Goal: Task Accomplishment & Management: Complete application form

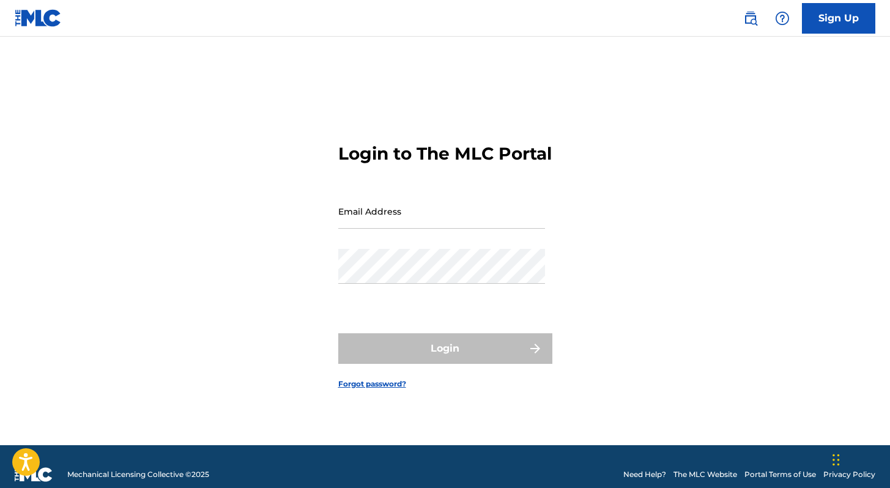
click at [419, 350] on div "Login" at bounding box center [445, 348] width 214 height 31
click at [430, 229] on input "Email Address" at bounding box center [441, 211] width 207 height 35
type input "[EMAIL_ADDRESS][DOMAIN_NAME]"
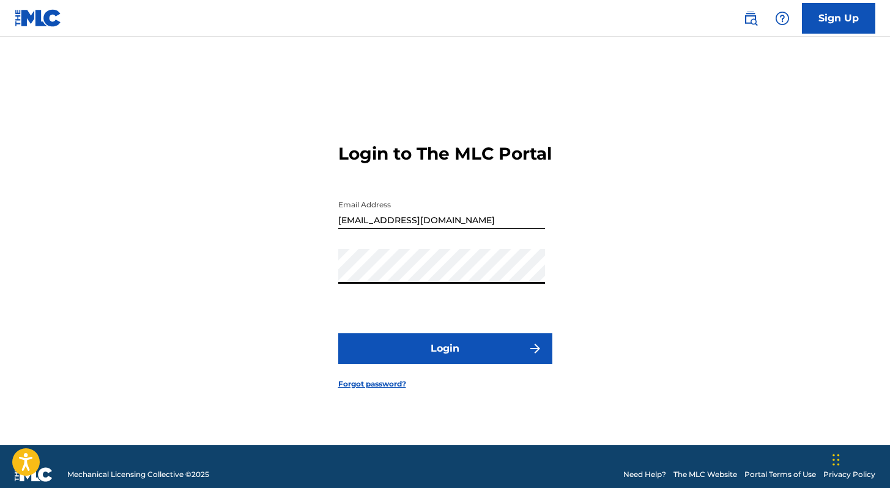
click at [452, 361] on button "Login" at bounding box center [445, 348] width 214 height 31
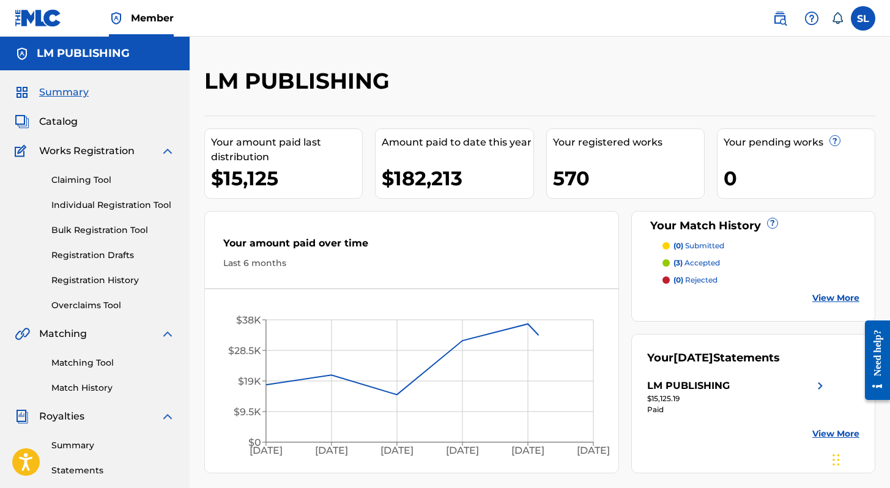
click at [151, 205] on link "Individual Registration Tool" at bounding box center [113, 205] width 124 height 13
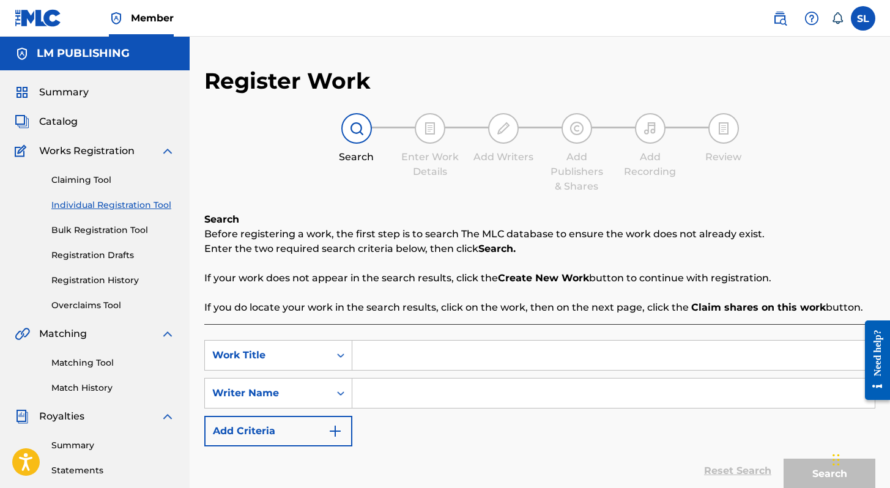
click at [384, 350] on input "Search Form" at bounding box center [613, 355] width 522 height 29
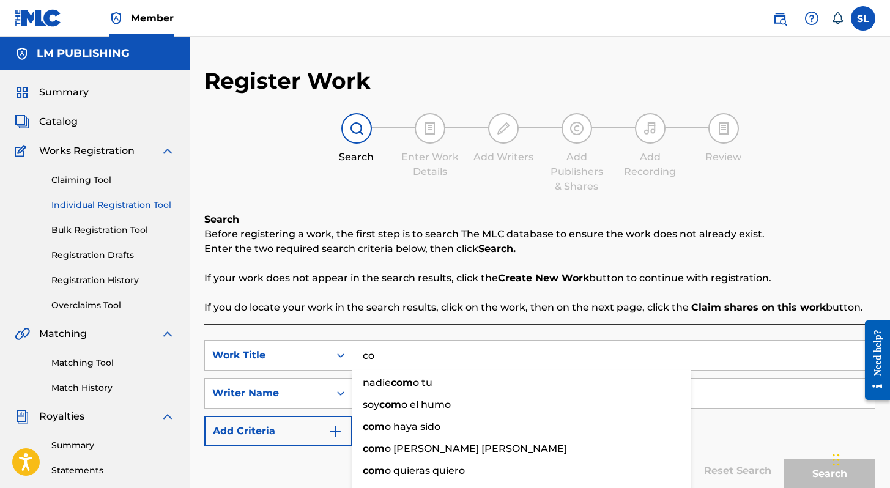
type input "c"
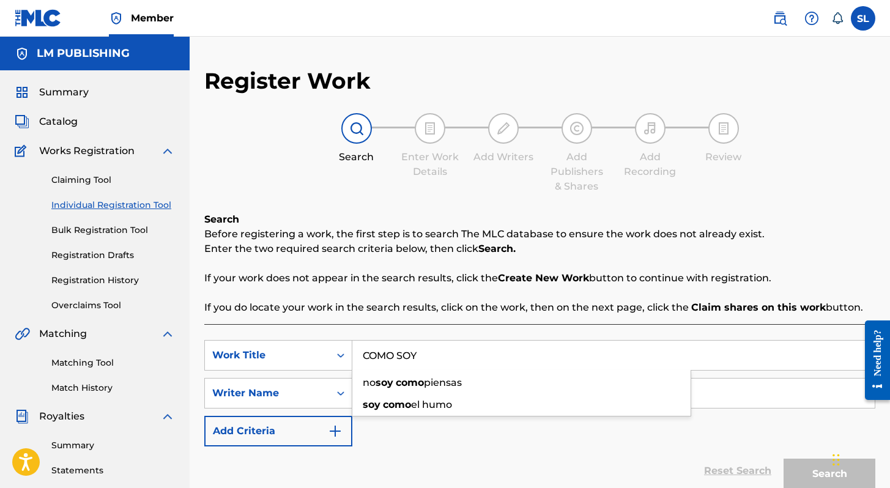
type input "COMO SOY"
click at [377, 439] on div "SearchWithCriteria75e2a940-811c-4382-88ed-be3e76a43cd6 Work Title COMO SOY no s…" at bounding box center [539, 393] width 671 height 106
click at [379, 389] on input "Search Form" at bounding box center [613, 393] width 522 height 29
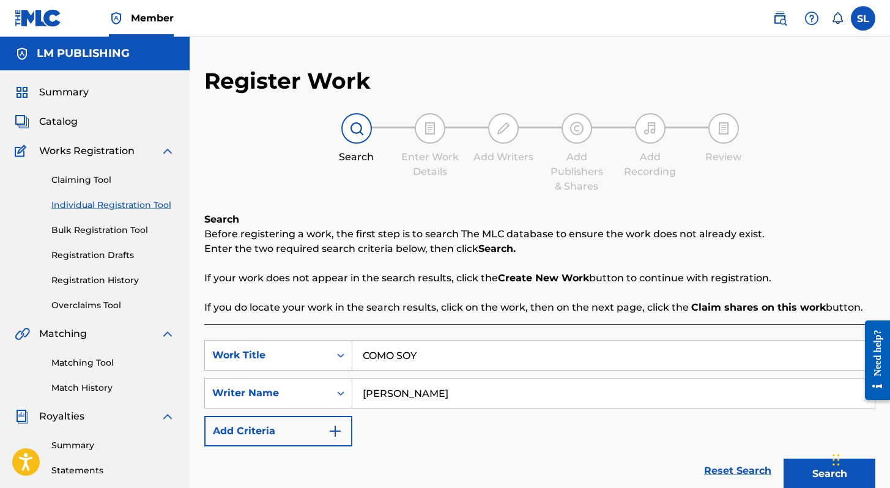
type input "[PERSON_NAME]"
click at [783, 459] on button "Search" at bounding box center [829, 474] width 92 height 31
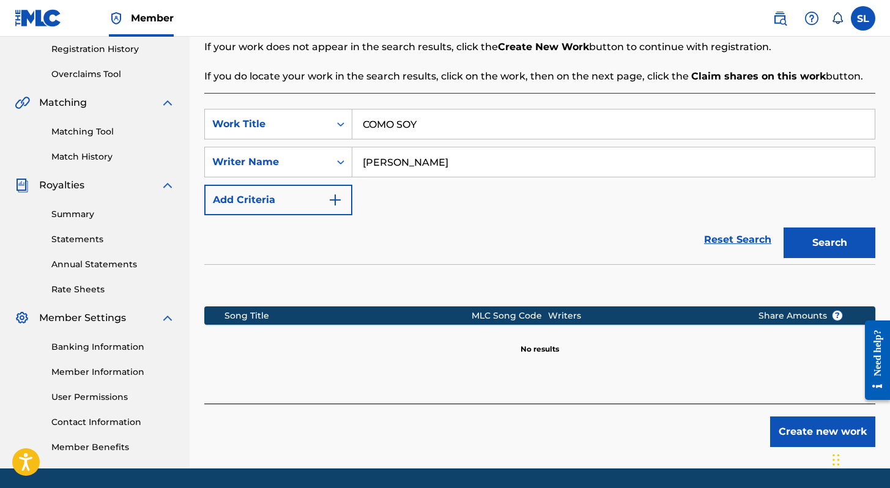
scroll to position [238, 0]
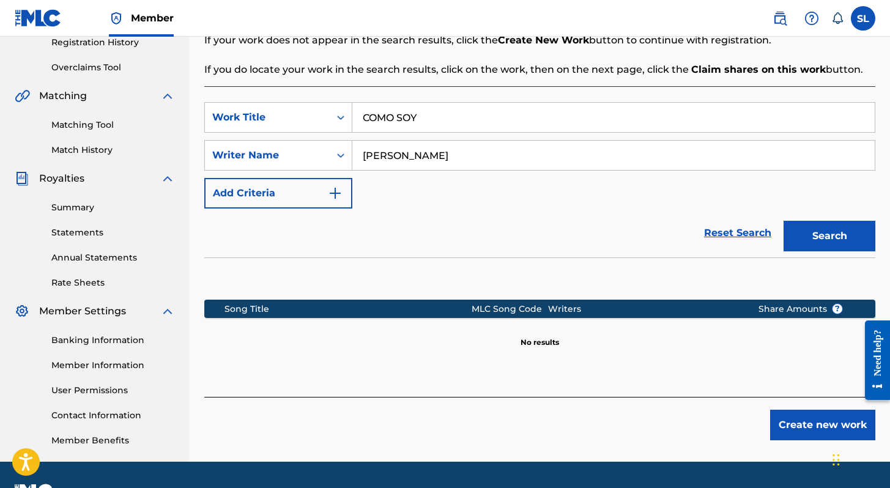
click at [806, 422] on button "Create new work" at bounding box center [822, 425] width 105 height 31
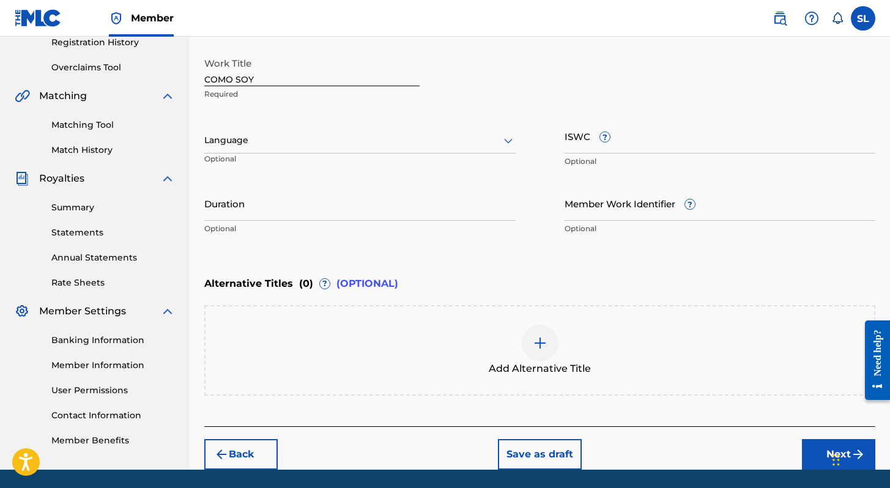
click at [506, 146] on icon at bounding box center [508, 140] width 15 height 15
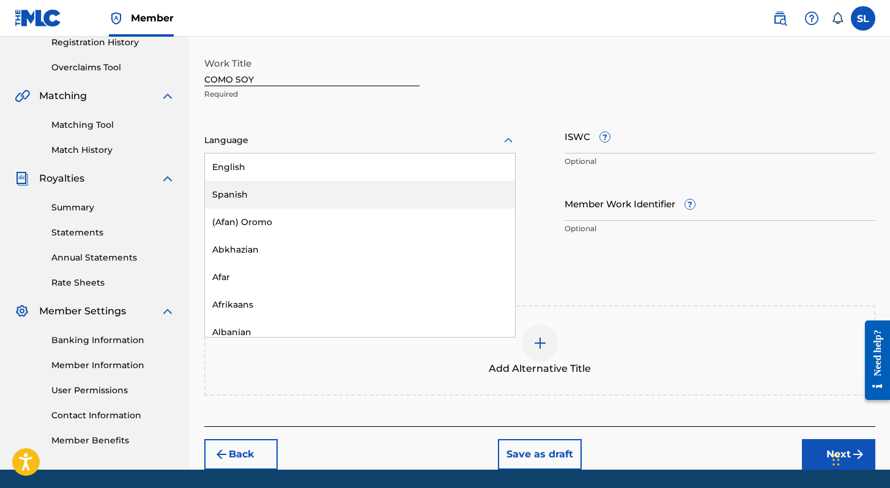
click at [432, 192] on div "Spanish" at bounding box center [360, 195] width 310 height 28
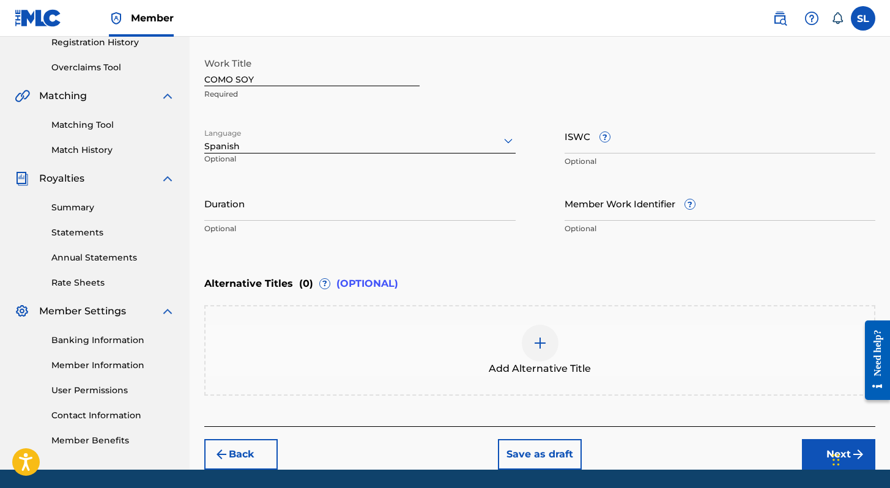
click at [383, 212] on input "Duration" at bounding box center [359, 203] width 311 height 35
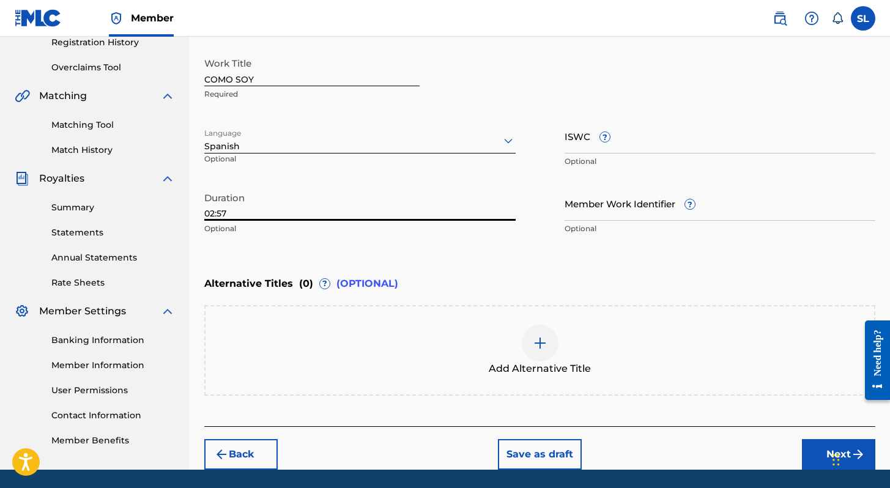
type input "02:57"
click at [486, 254] on div "Enter Work Details Enter work details for ‘ COMO SOY ’ below. Work Title COMO S…" at bounding box center [539, 122] width 671 height 296
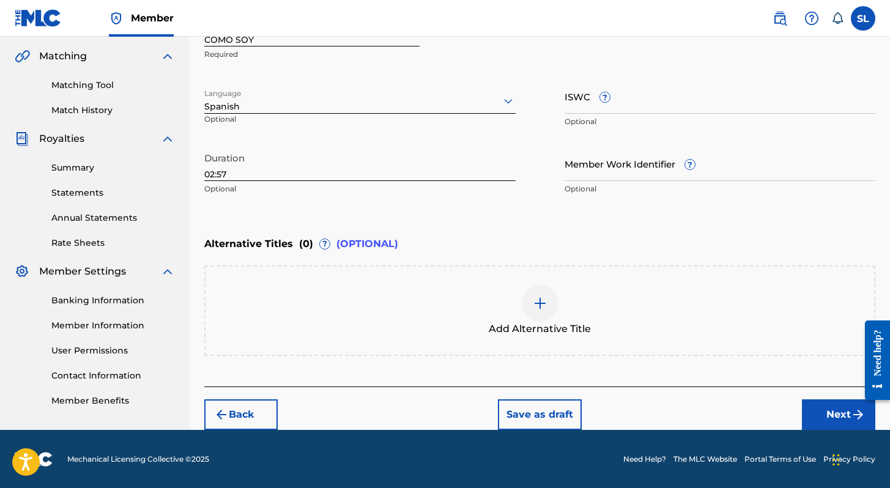
click at [805, 415] on button "Next" at bounding box center [838, 414] width 73 height 31
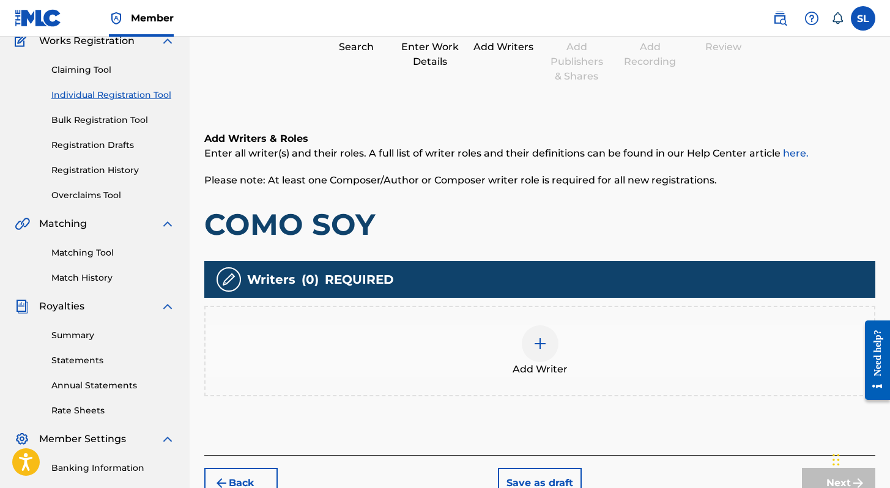
scroll to position [125, 0]
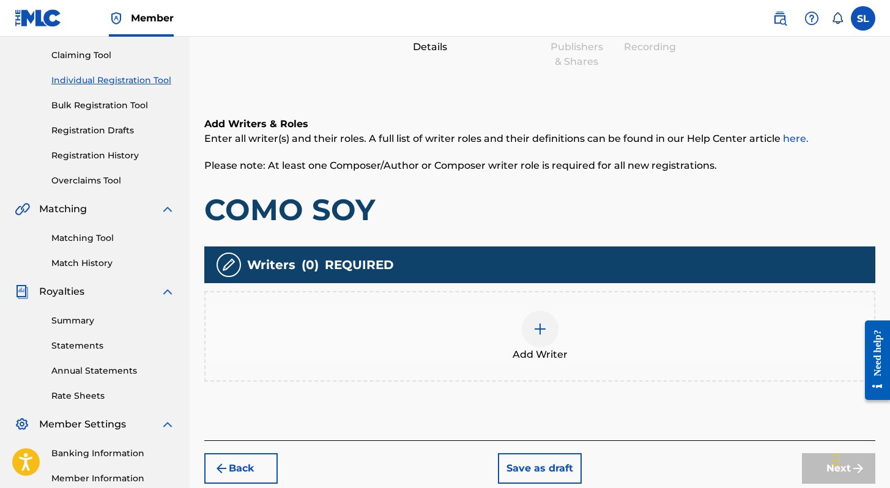
click at [527, 344] on div "Add Writer" at bounding box center [539, 336] width 668 height 51
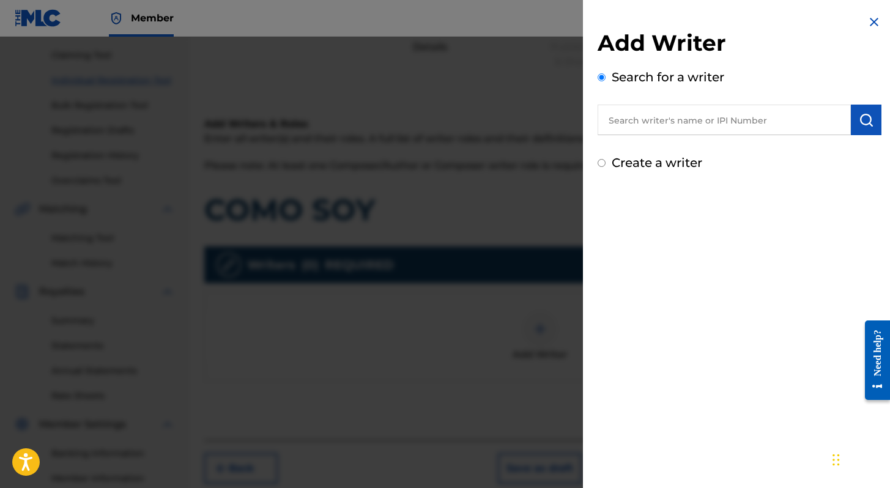
click at [653, 119] on input "text" at bounding box center [724, 120] width 253 height 31
type input "[PERSON_NAME]"
click at [608, 166] on div "Create a writer" at bounding box center [740, 163] width 284 height 18
click at [598, 163] on input "Create a writer" at bounding box center [602, 163] width 8 height 8
radio input "false"
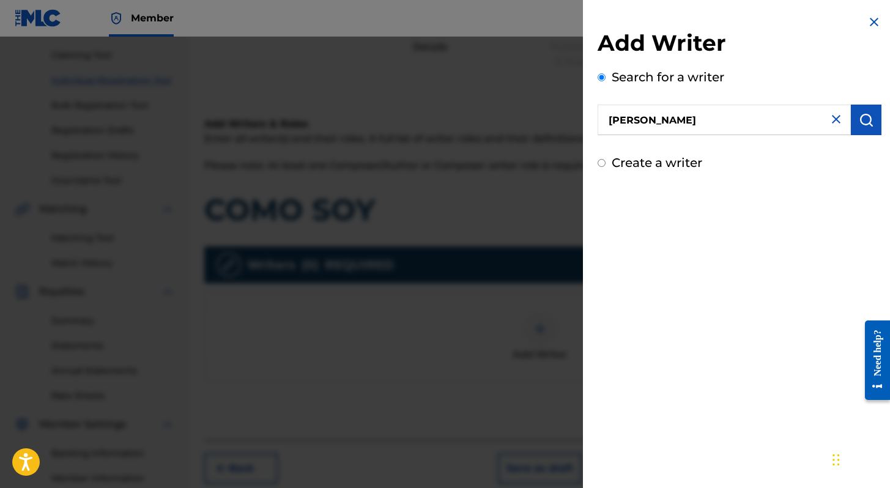
radio input "true"
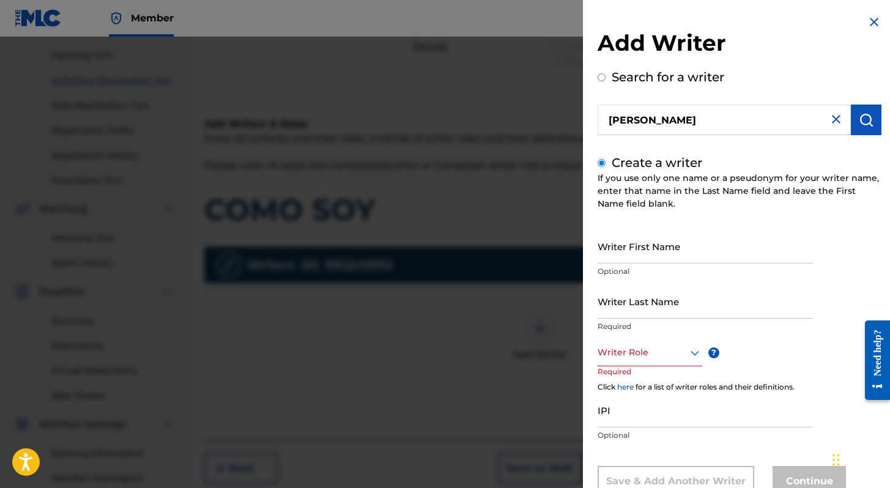
click at [637, 261] on input "Writer First Name" at bounding box center [705, 246] width 215 height 35
type input "[PERSON_NAME]"
click at [639, 311] on input "Writer Last Name" at bounding box center [705, 301] width 215 height 35
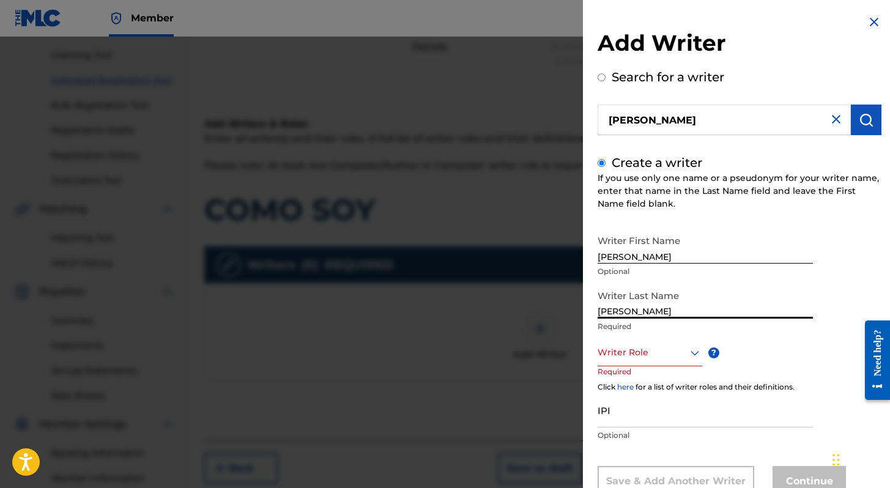
type input "[PERSON_NAME]"
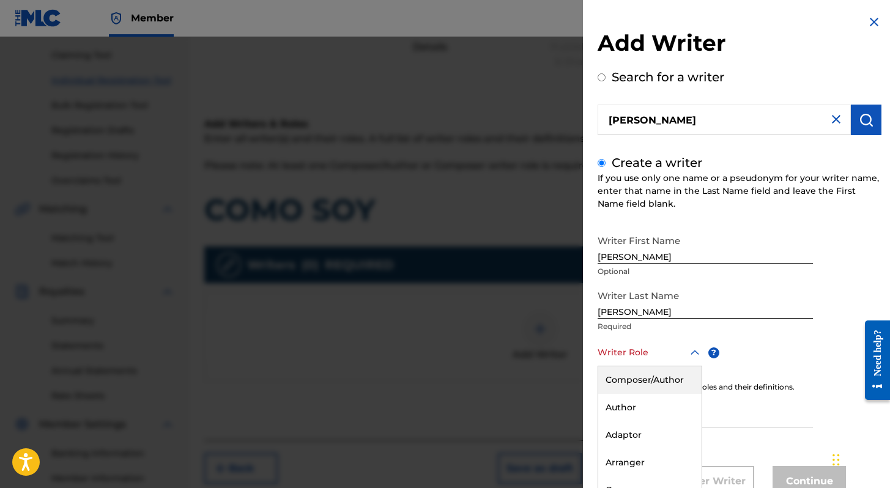
click at [653, 357] on div "Composer/Author, 1 of 8. 8 results available. Use Up and Down to choose options…" at bounding box center [650, 353] width 105 height 28
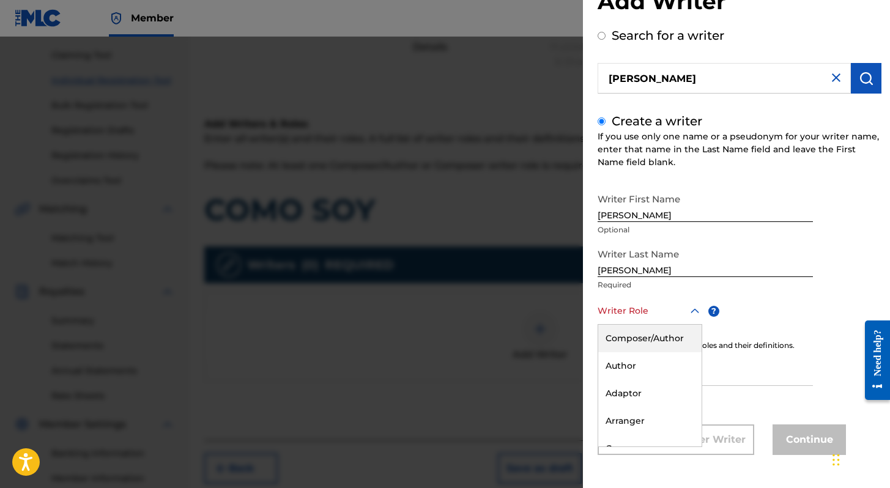
click at [657, 333] on div "Composer/Author" at bounding box center [649, 339] width 103 height 28
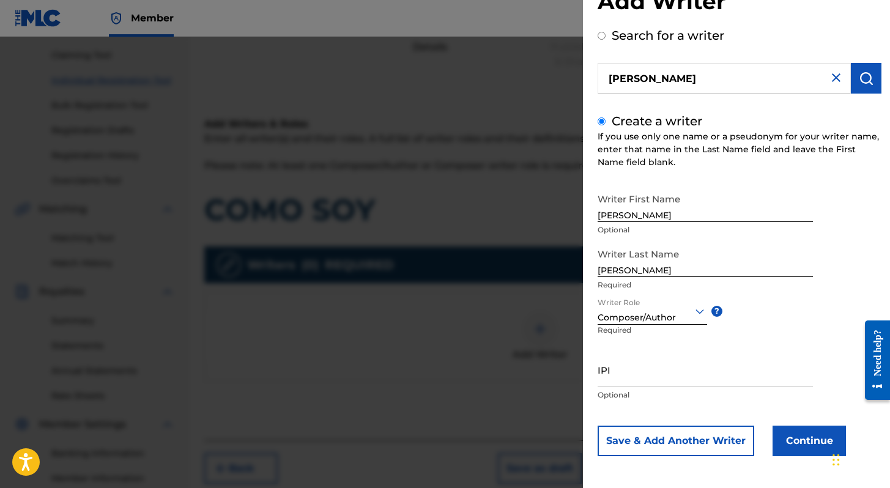
scroll to position [43, 0]
click at [732, 439] on button "Save & Add Another Writer" at bounding box center [676, 439] width 157 height 31
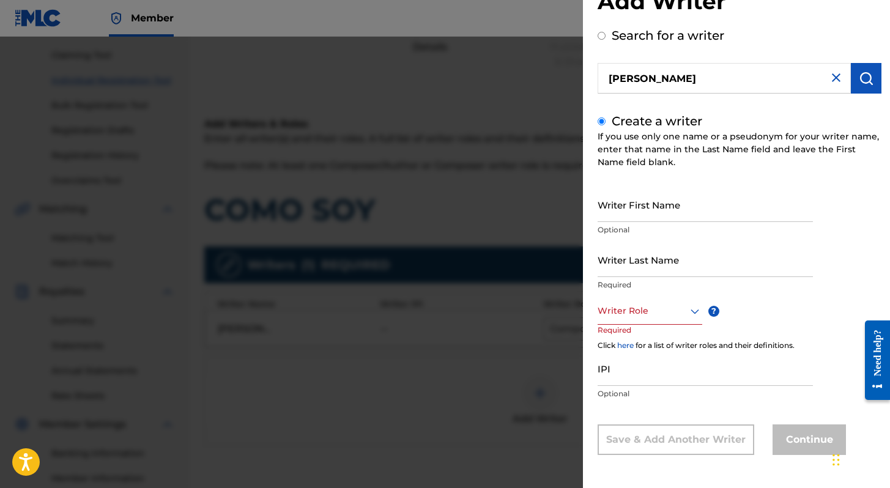
scroll to position [42, 0]
click at [834, 74] on img at bounding box center [836, 77] width 15 height 15
click at [798, 79] on input "text" at bounding box center [724, 78] width 253 height 31
radio input "true"
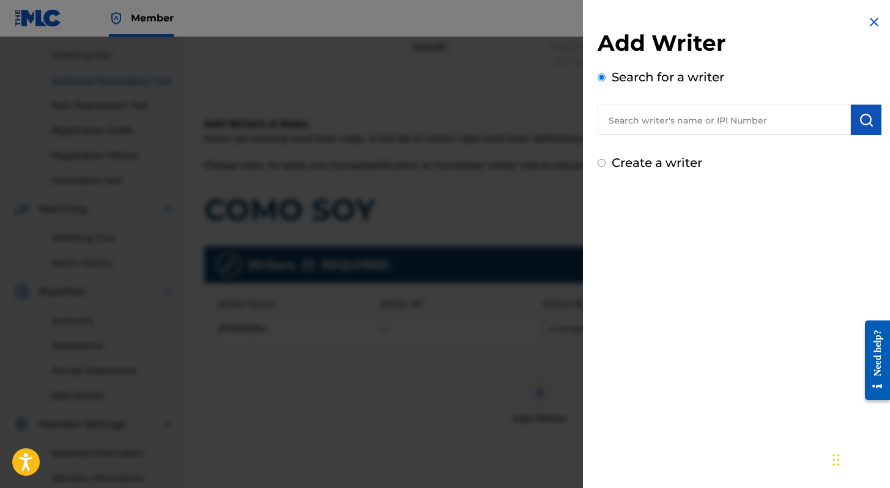
scroll to position [0, 0]
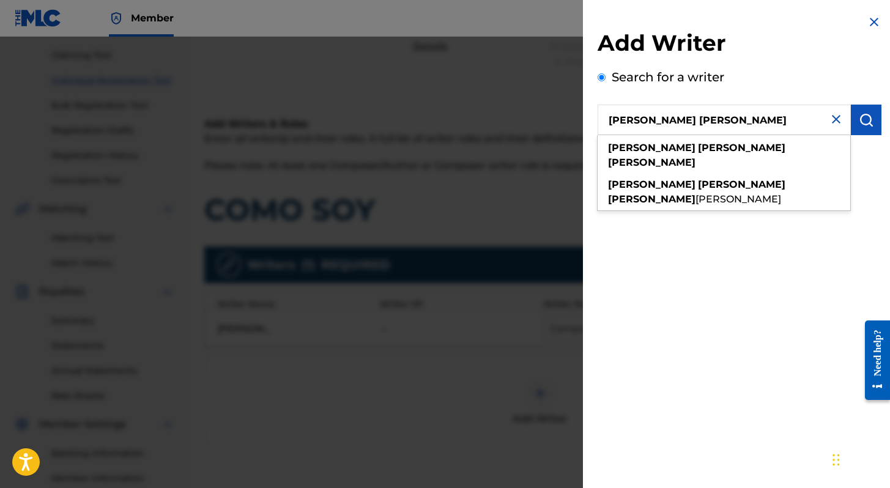
type input "[PERSON_NAME] [PERSON_NAME]"
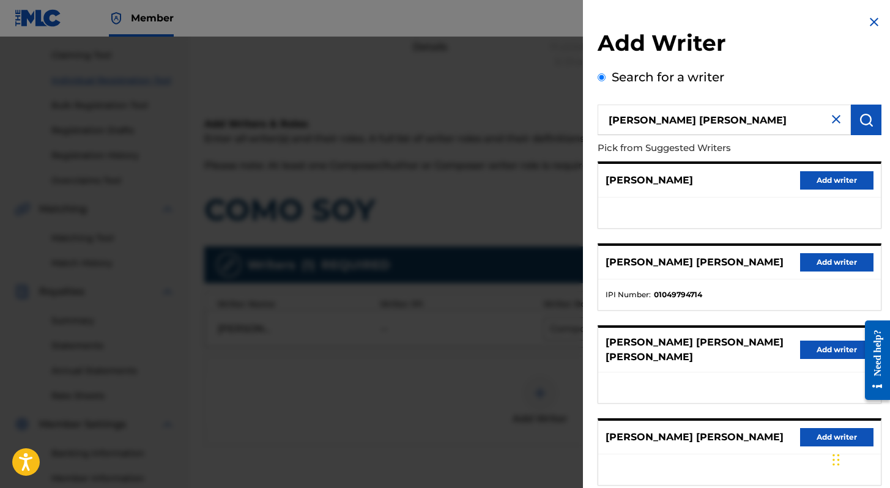
click at [828, 262] on button "Add writer" at bounding box center [836, 262] width 73 height 18
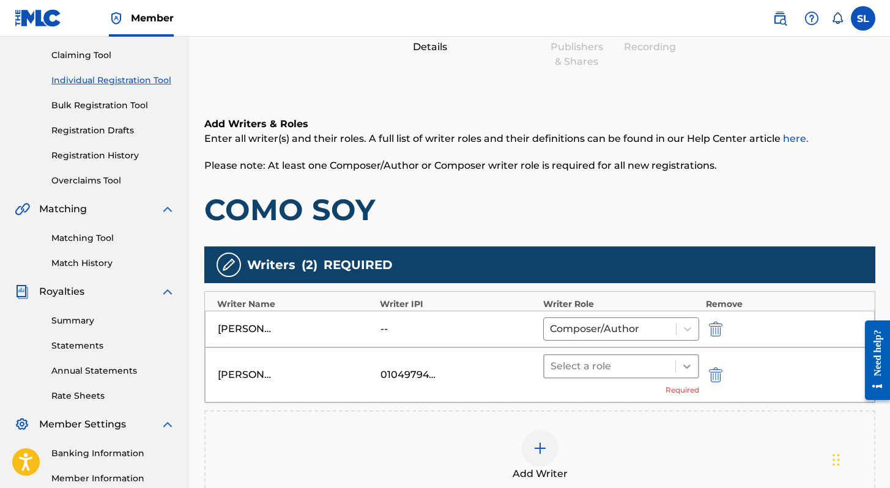
click at [689, 371] on icon at bounding box center [687, 366] width 12 height 12
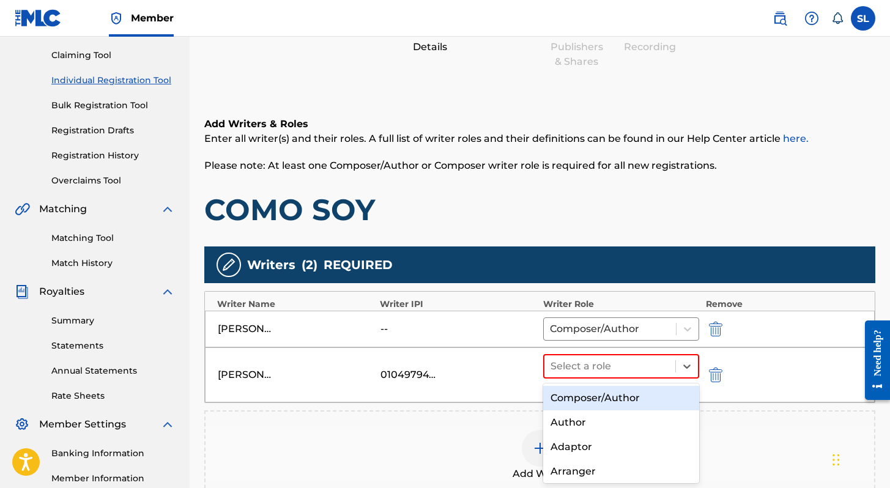
click at [665, 396] on div "Composer/Author" at bounding box center [621, 398] width 157 height 24
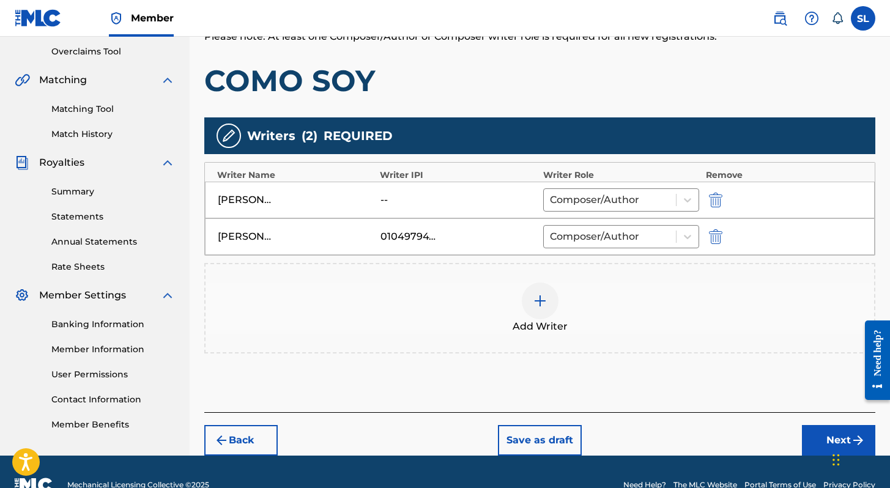
scroll to position [259, 0]
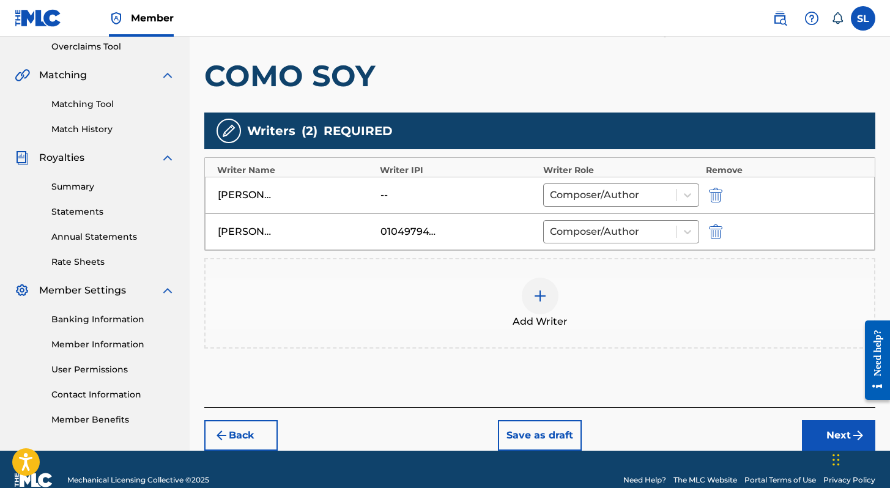
click at [402, 225] on div "01049794714" at bounding box center [407, 231] width 55 height 15
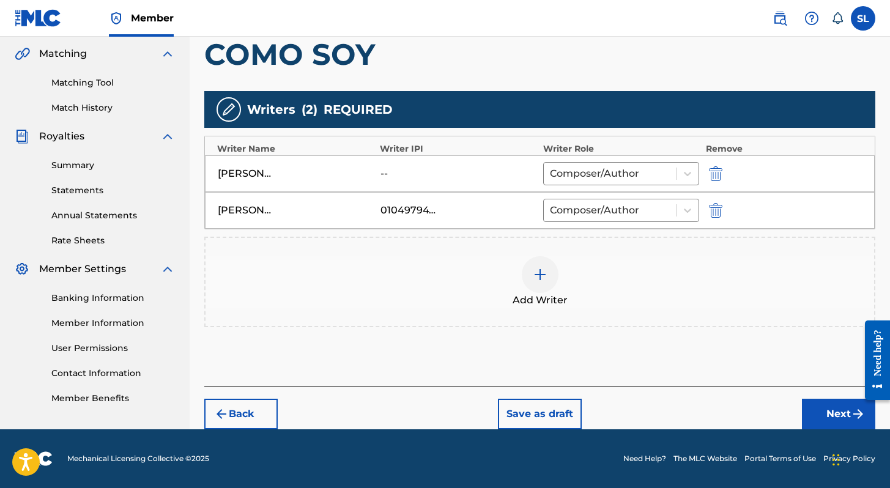
click at [831, 425] on button "Next" at bounding box center [838, 414] width 73 height 31
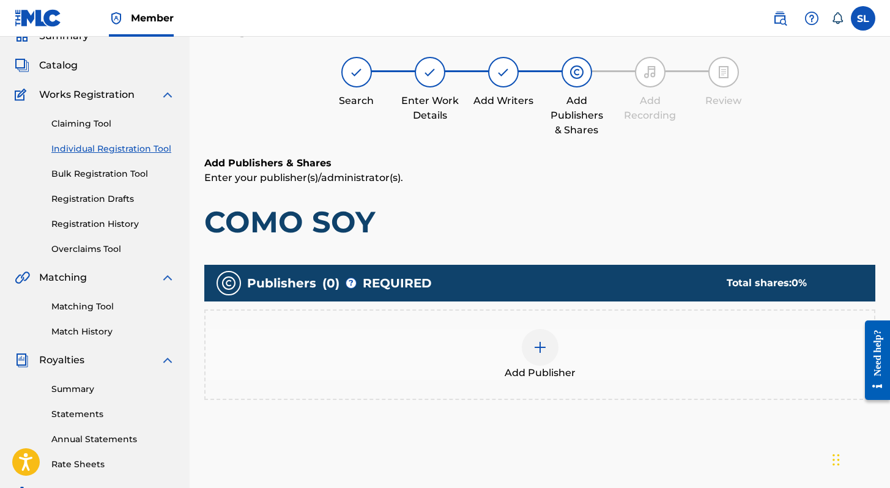
scroll to position [55, 0]
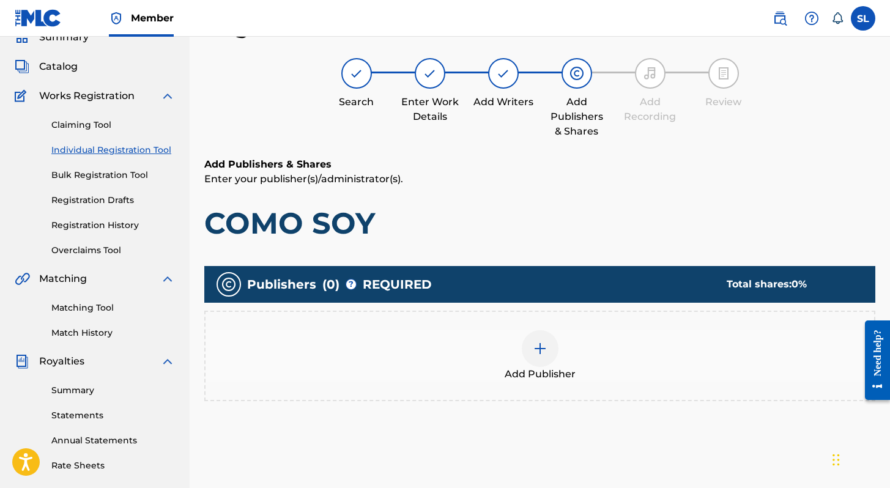
click at [549, 351] on div at bounding box center [540, 348] width 37 height 37
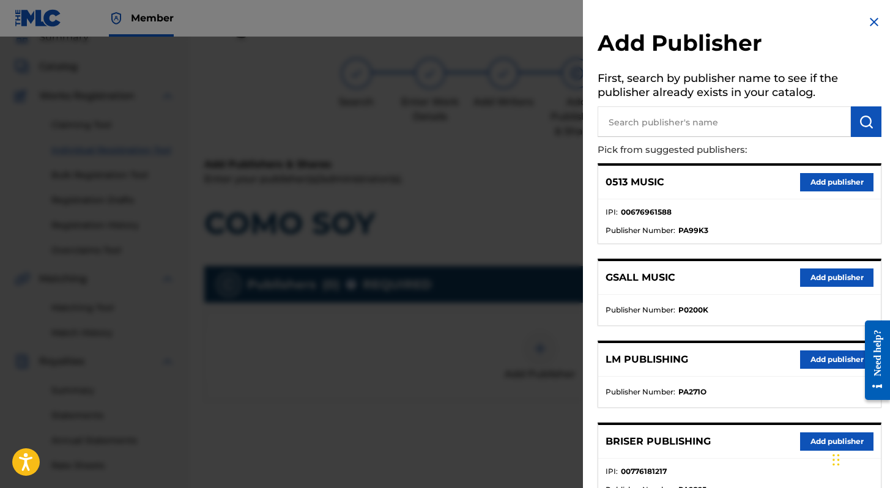
click at [633, 120] on input "text" at bounding box center [724, 121] width 253 height 31
type input "BRISER PUBLISHING"
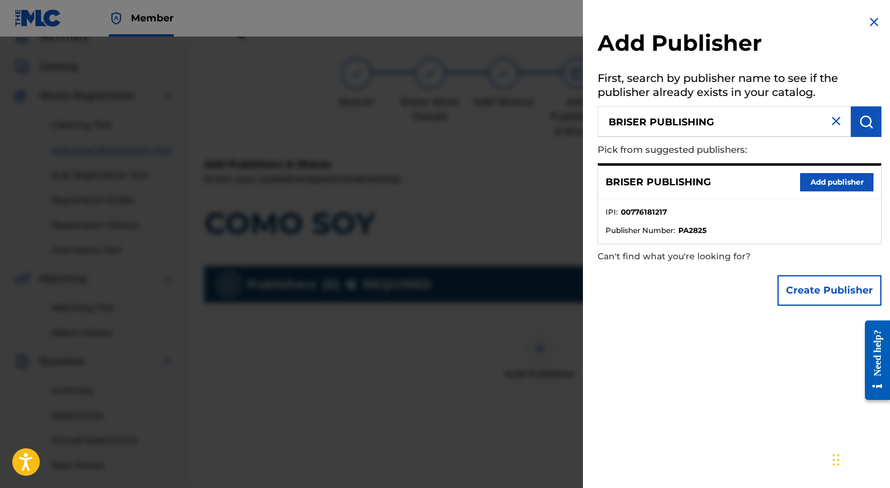
click at [811, 178] on button "Add publisher" at bounding box center [836, 182] width 73 height 18
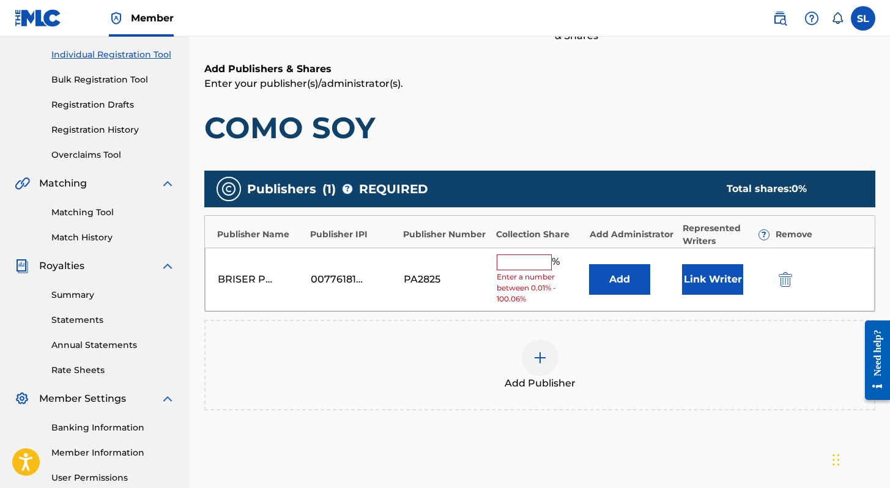
scroll to position [163, 0]
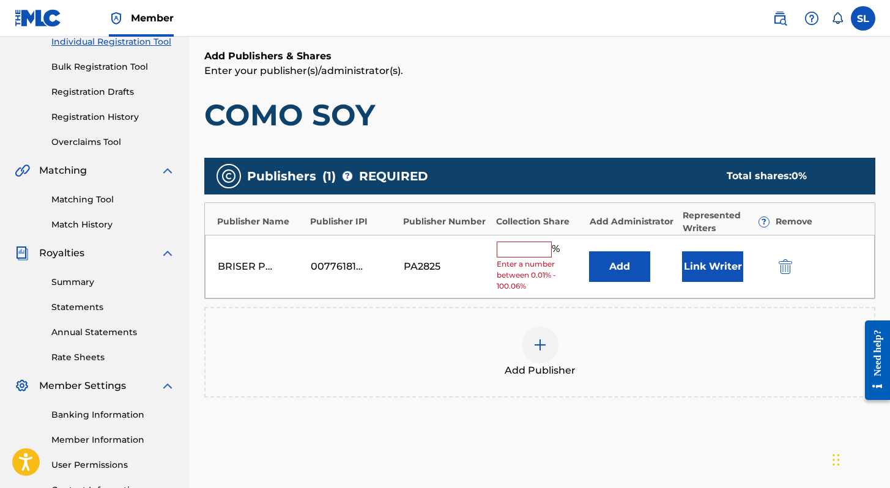
click at [635, 278] on button "Add" at bounding box center [619, 266] width 61 height 31
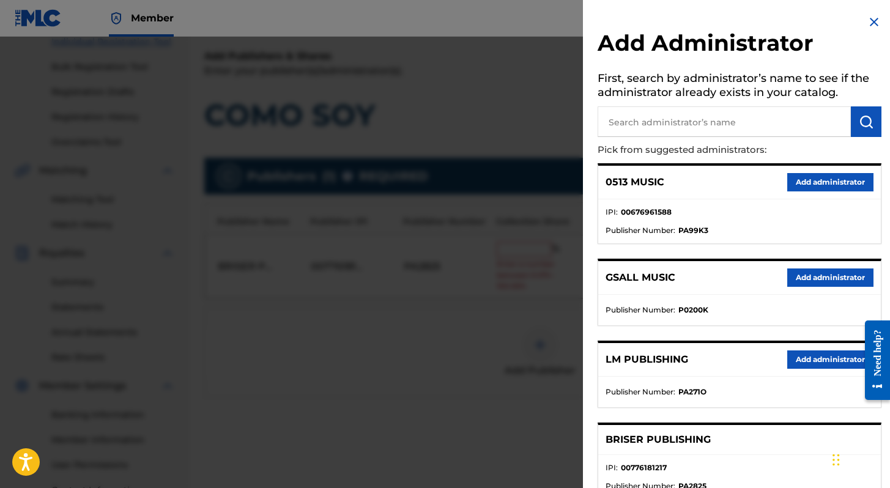
click at [672, 129] on input "text" at bounding box center [724, 121] width 253 height 31
click at [821, 358] on button "Add administrator" at bounding box center [830, 359] width 86 height 18
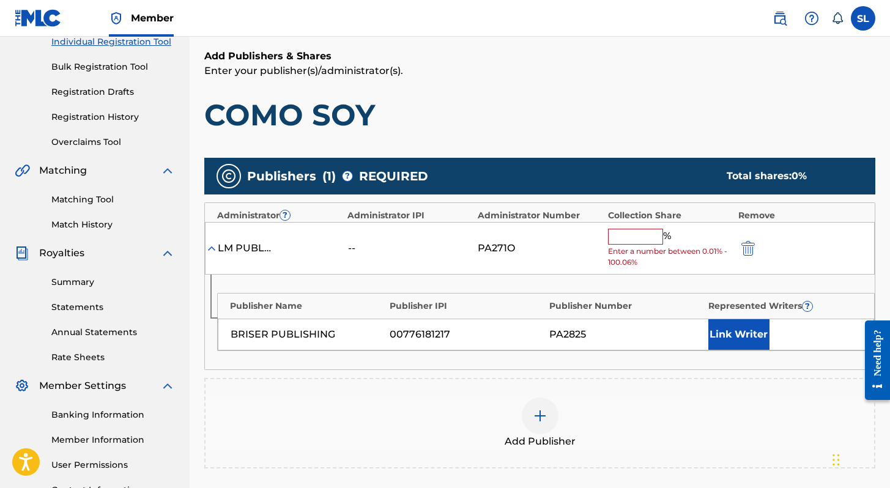
click at [653, 235] on input "text" at bounding box center [635, 237] width 55 height 16
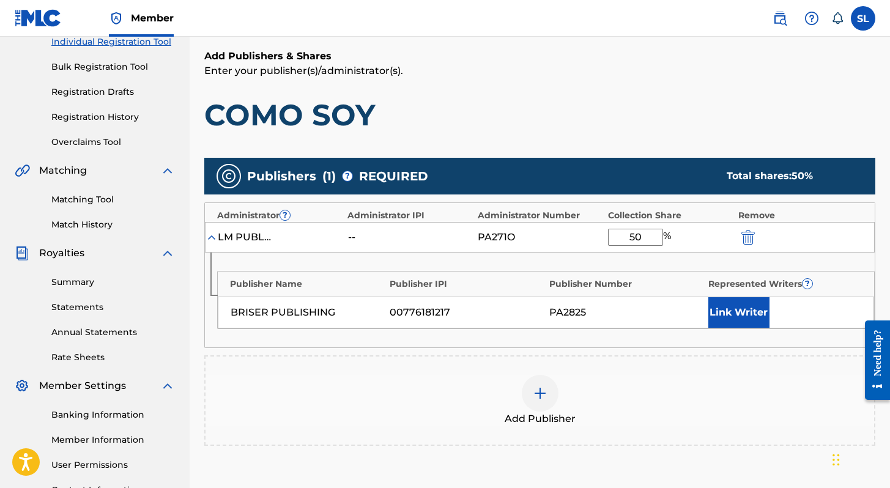
type input "50"
click at [492, 360] on div "Add Publisher" at bounding box center [539, 400] width 671 height 91
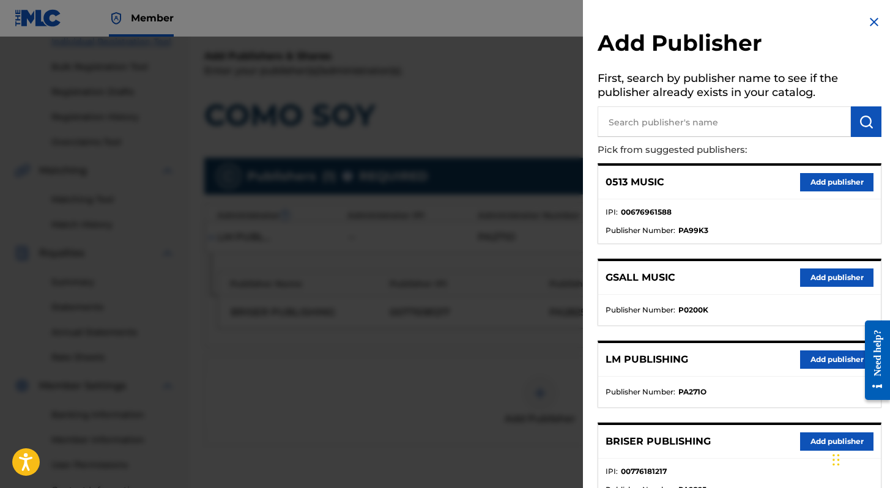
click at [858, 28] on div "Add Publisher First, search by publisher name to see if the publisher already e…" at bounding box center [739, 470] width 313 height 941
click at [868, 24] on img at bounding box center [874, 22] width 15 height 15
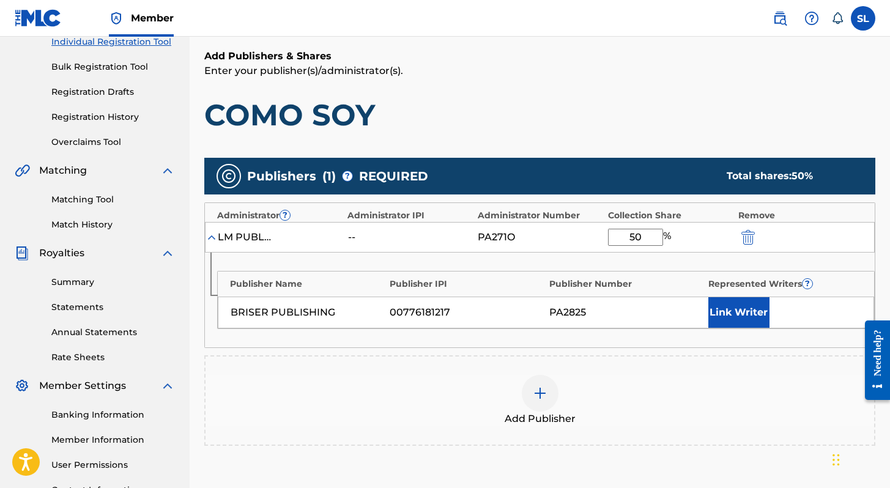
click at [544, 388] on img at bounding box center [540, 393] width 15 height 15
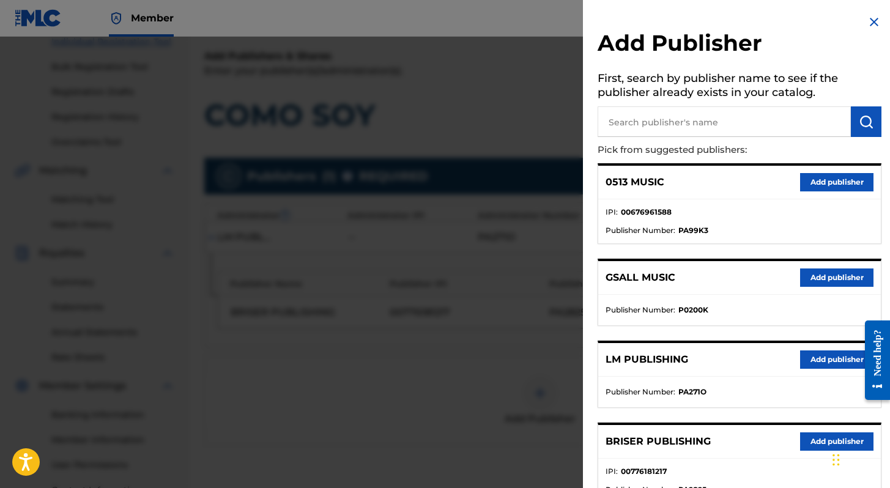
click at [651, 112] on input "text" at bounding box center [724, 121] width 253 height 31
type input "LUMIZA"
click at [859, 122] on img "submit" at bounding box center [866, 121] width 15 height 15
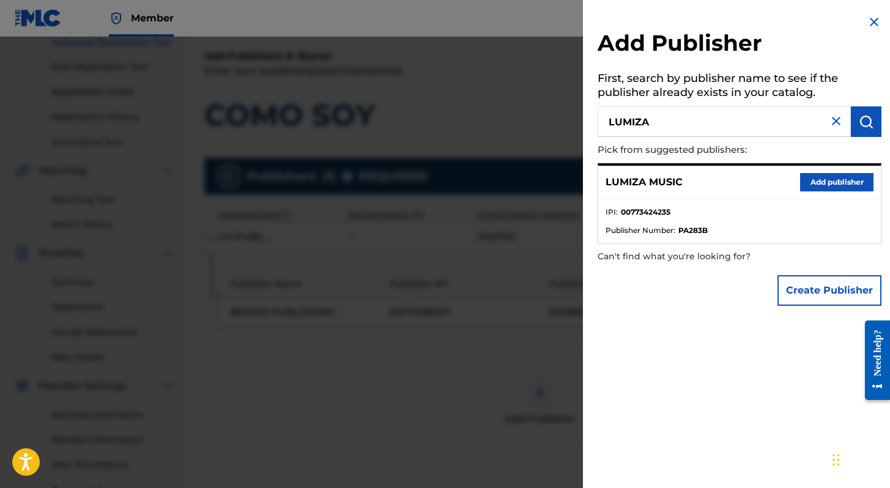
click at [843, 190] on button "Add publisher" at bounding box center [836, 182] width 73 height 18
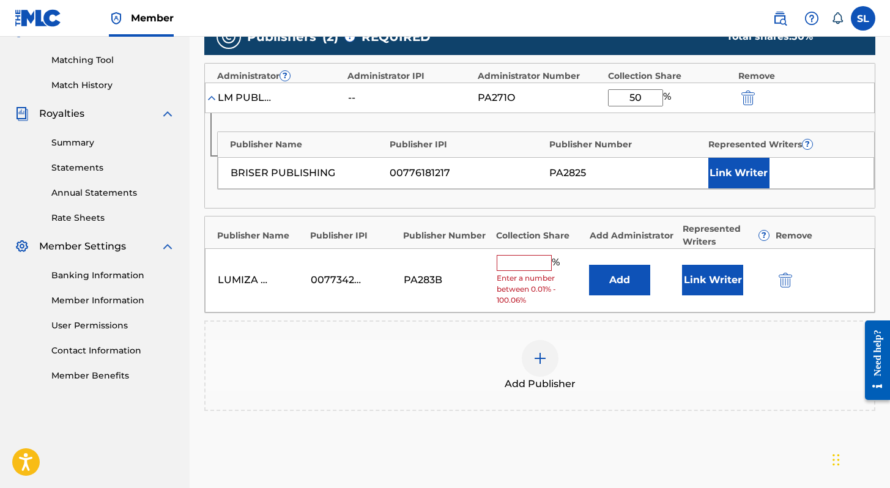
scroll to position [316, 0]
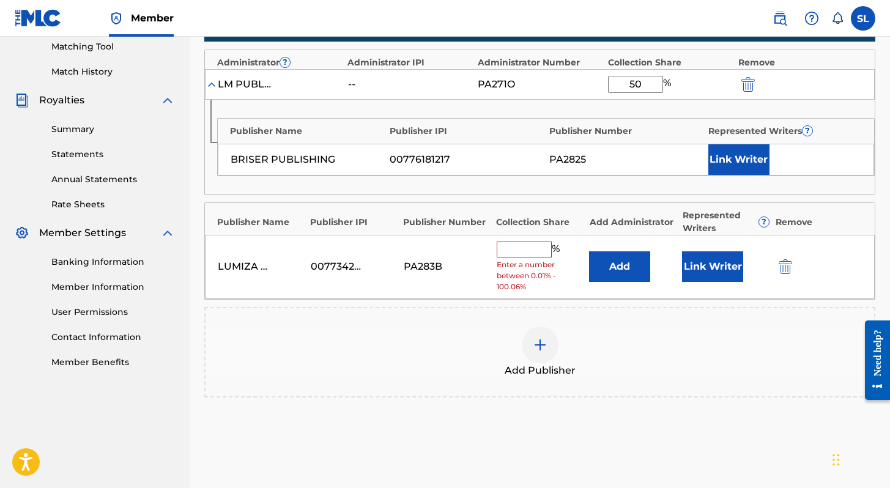
click at [527, 250] on input "text" at bounding box center [524, 250] width 55 height 16
click at [623, 272] on button "Add" at bounding box center [619, 266] width 61 height 31
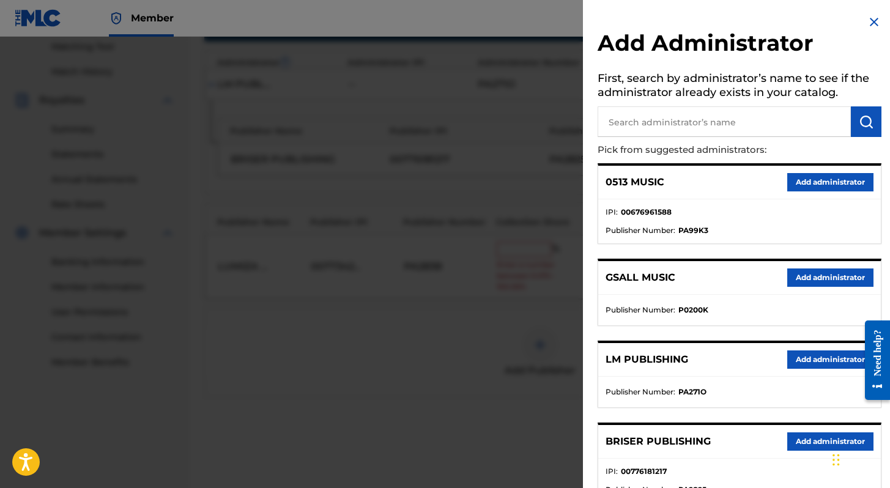
click at [803, 360] on button "Add administrator" at bounding box center [830, 359] width 86 height 18
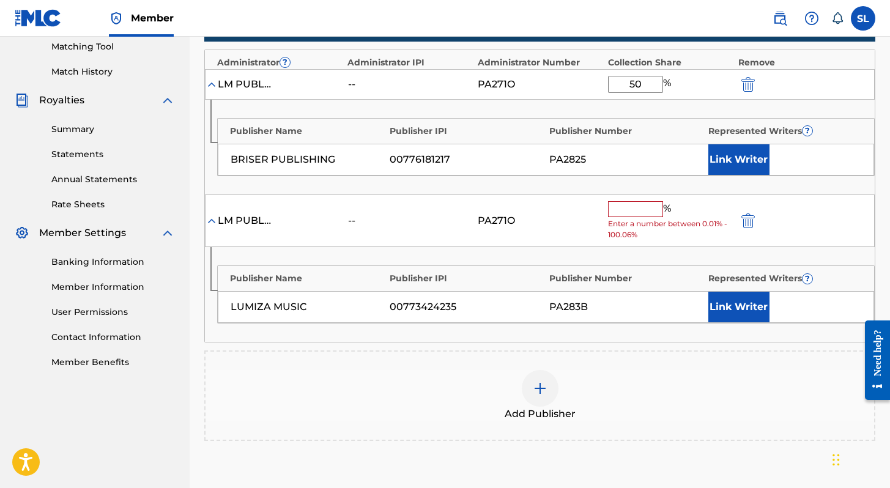
click at [645, 210] on input "text" at bounding box center [635, 209] width 55 height 16
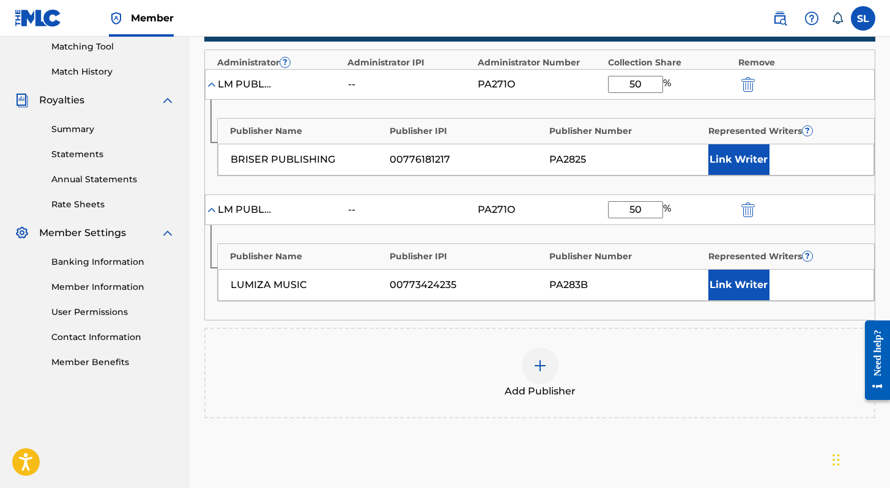
type input "50"
click at [718, 277] on button "Link Writer" at bounding box center [738, 285] width 61 height 31
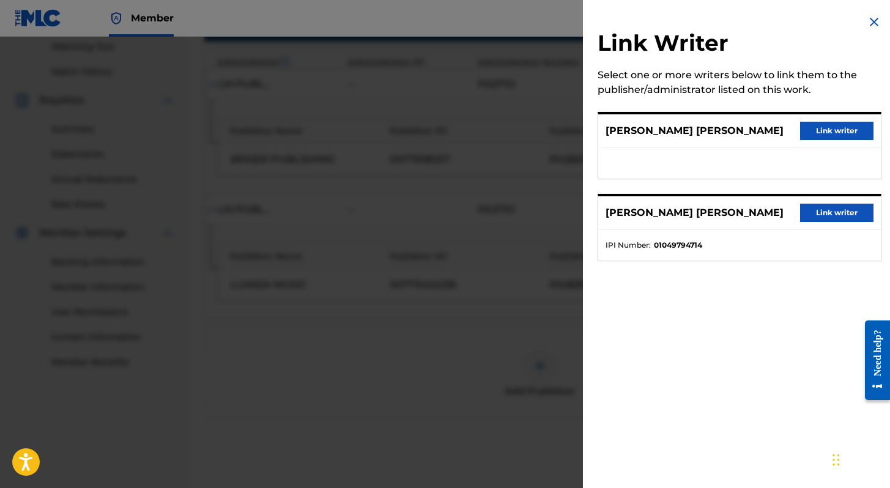
click at [824, 133] on button "Link writer" at bounding box center [836, 131] width 73 height 18
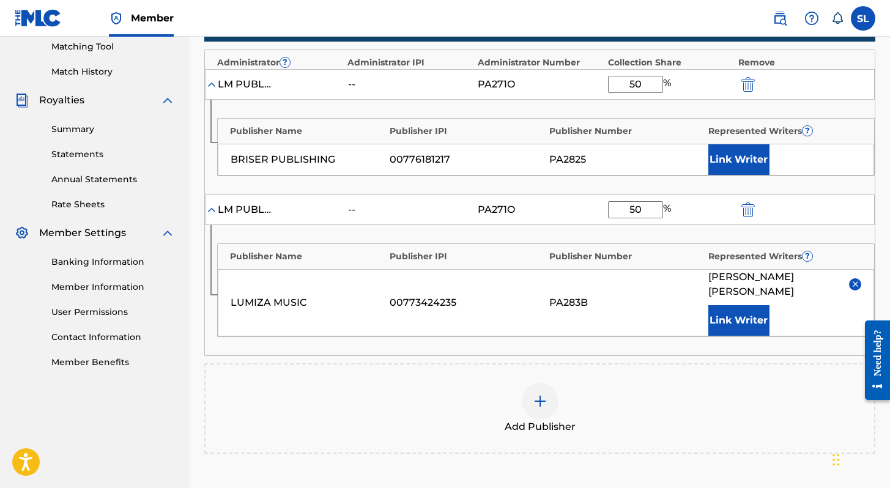
click at [725, 160] on button "Link Writer" at bounding box center [738, 159] width 61 height 31
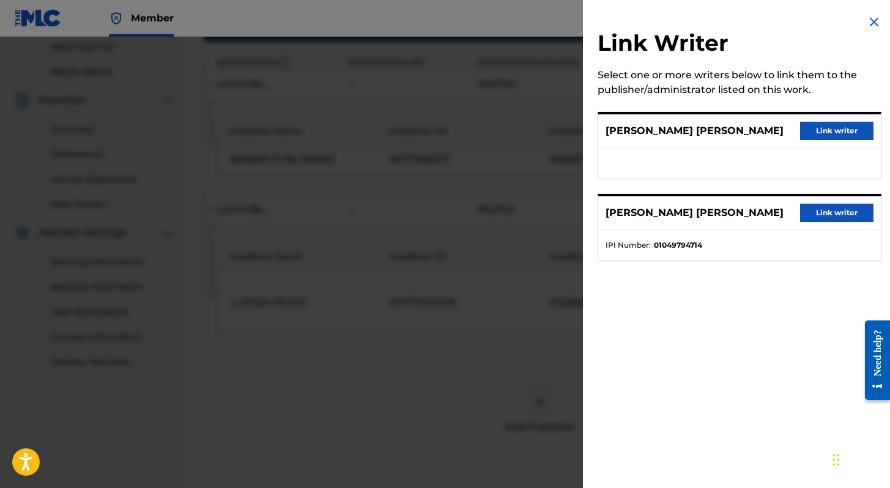
click at [804, 215] on button "Link writer" at bounding box center [836, 213] width 73 height 18
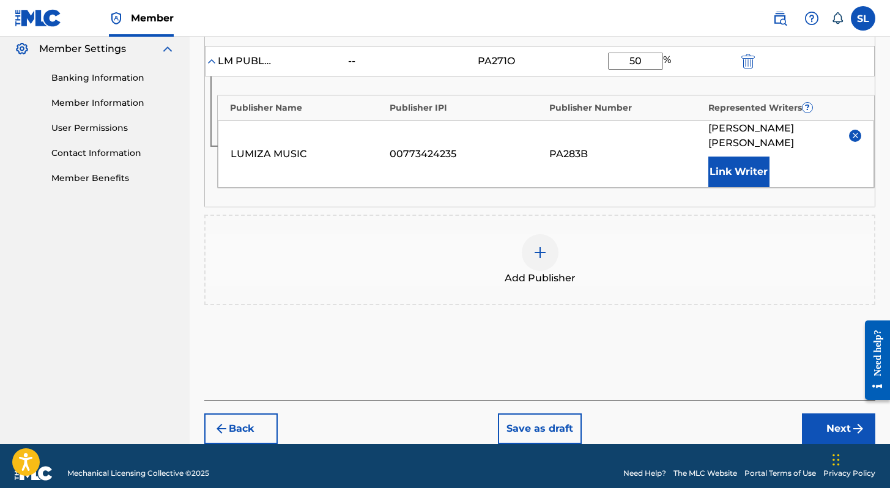
click at [826, 413] on button "Next" at bounding box center [838, 428] width 73 height 31
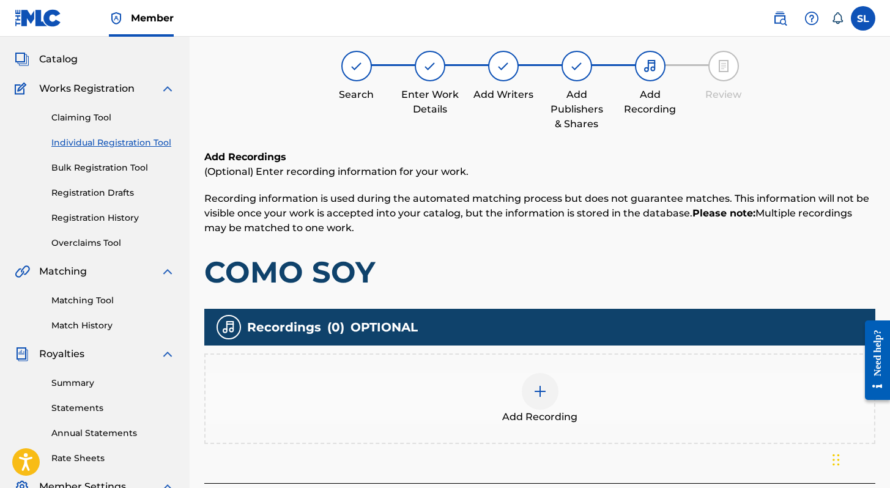
scroll to position [55, 0]
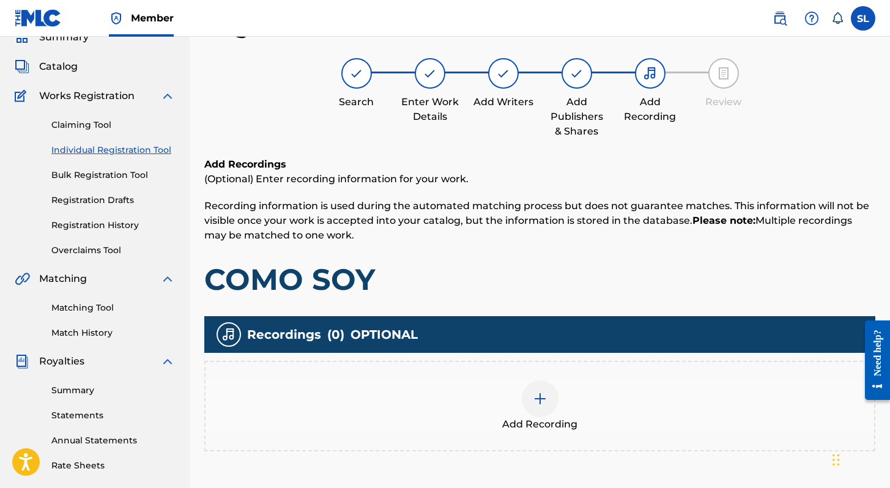
click at [533, 401] on img at bounding box center [540, 398] width 15 height 15
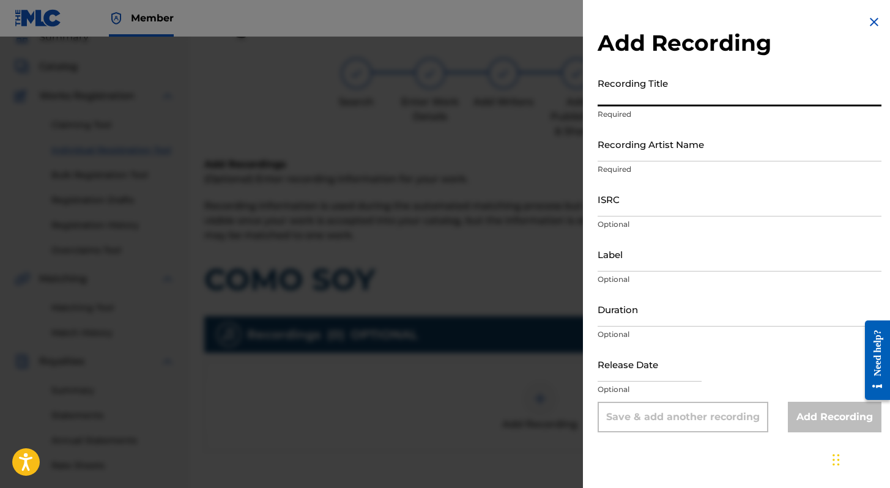
click at [643, 97] on input "Recording Title" at bounding box center [740, 89] width 284 height 35
type input "COMO SOY"
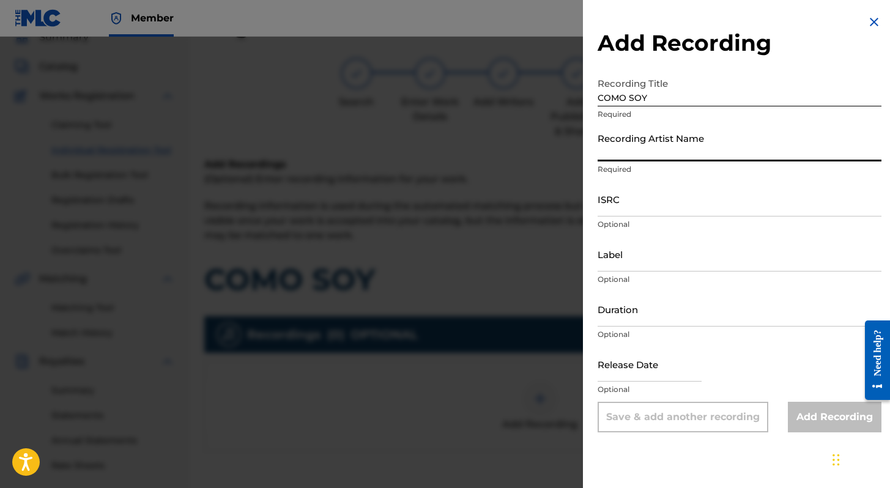
click at [646, 143] on input "Recording Artist Name" at bounding box center [740, 144] width 284 height 35
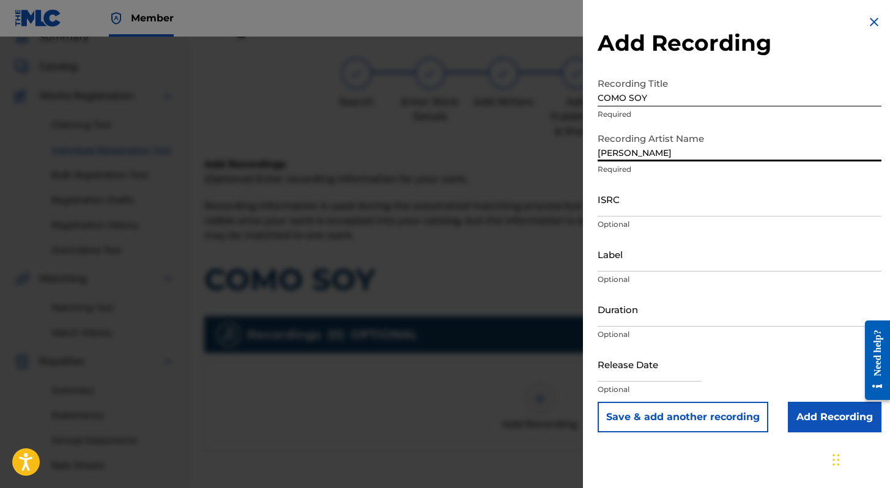
type input "[PERSON_NAME]"
click at [641, 210] on input "ISRC" at bounding box center [740, 199] width 284 height 35
paste input "MXB952500230"
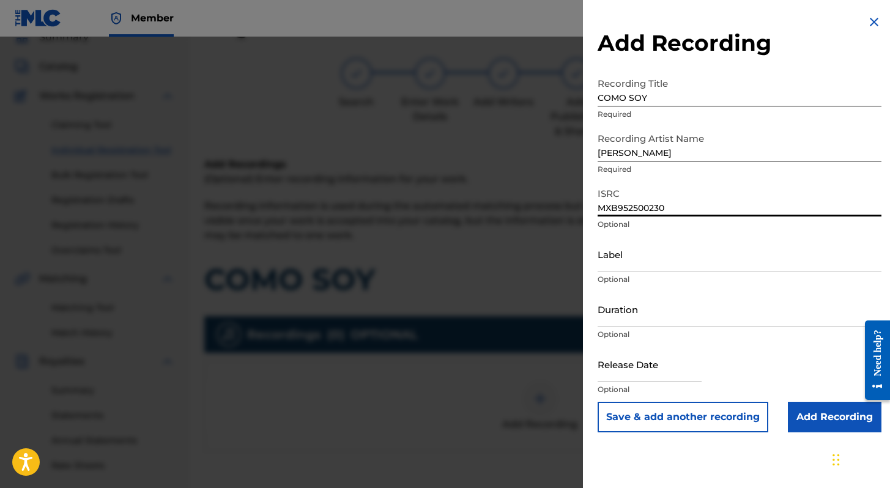
type input "MXB952500230"
click at [630, 257] on input "Label" at bounding box center [740, 254] width 284 height 35
type input "ROOM28"
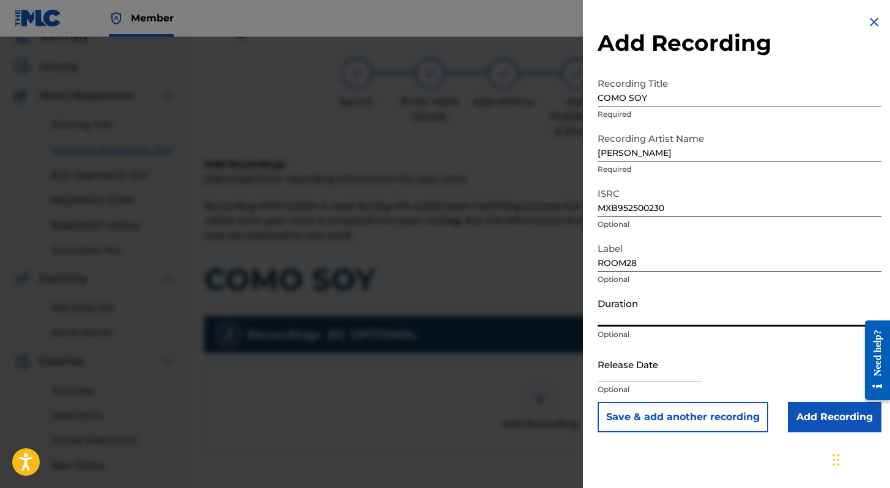
click at [629, 319] on input "Duration" at bounding box center [740, 309] width 284 height 35
type input "02:57"
select select "7"
select select "2025"
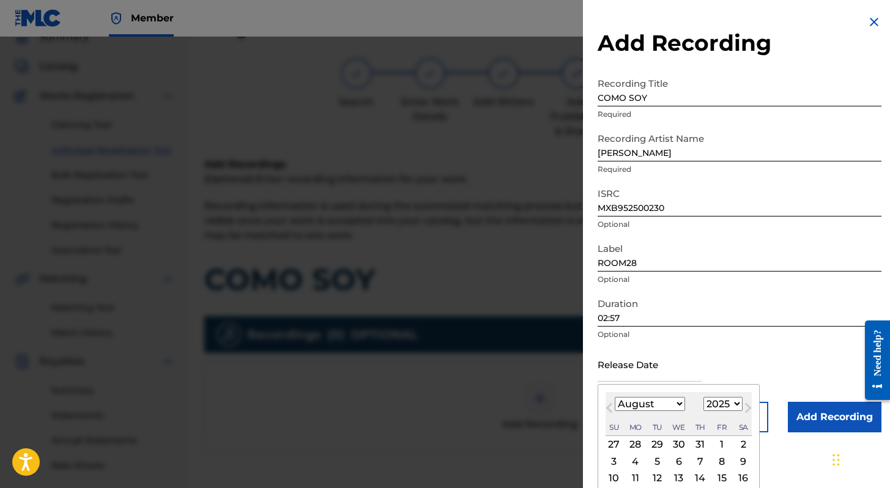
click at [635, 367] on input "text" at bounding box center [650, 364] width 104 height 35
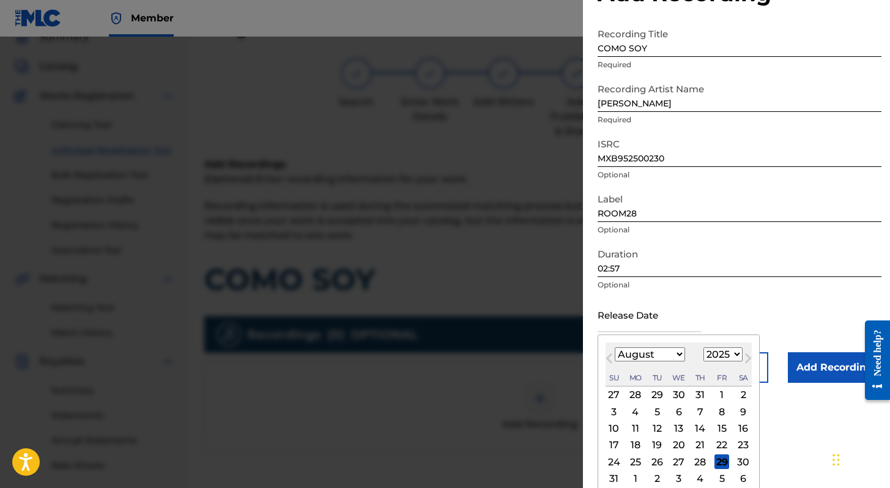
scroll to position [73, 0]
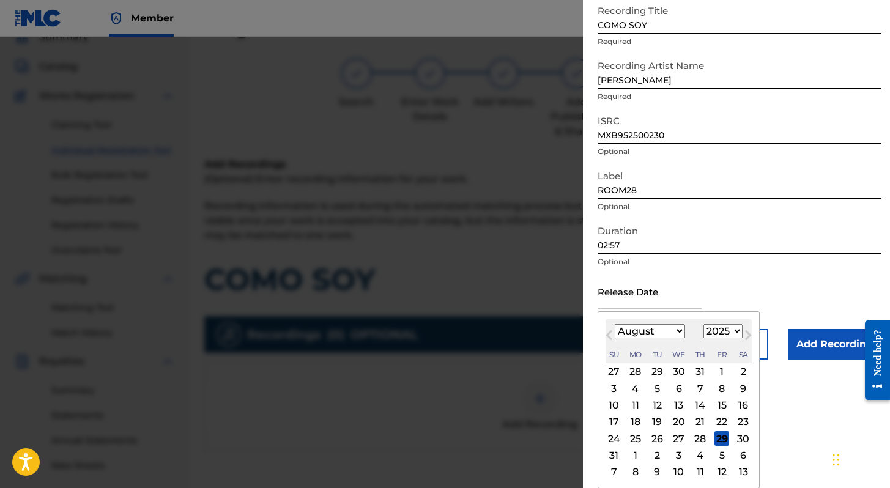
click at [703, 437] on div "28" at bounding box center [700, 438] width 15 height 15
type input "[DATE]"
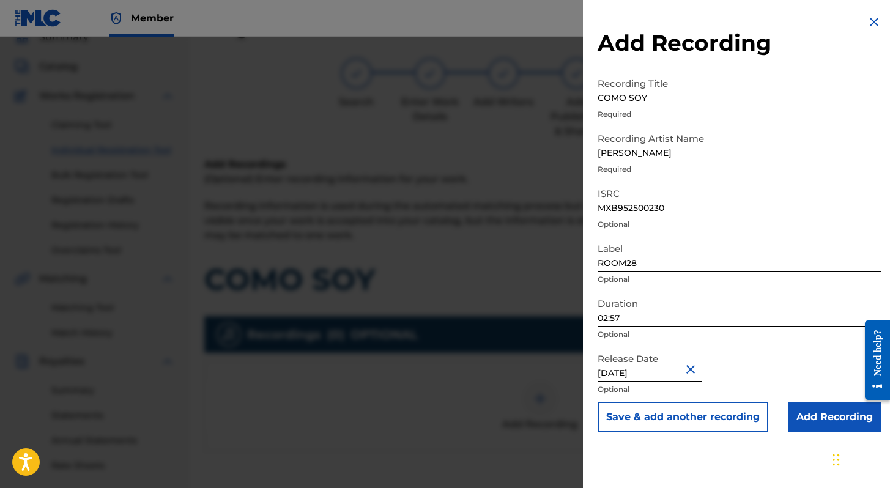
scroll to position [0, 0]
click at [792, 411] on input "Add Recording" at bounding box center [835, 417] width 94 height 31
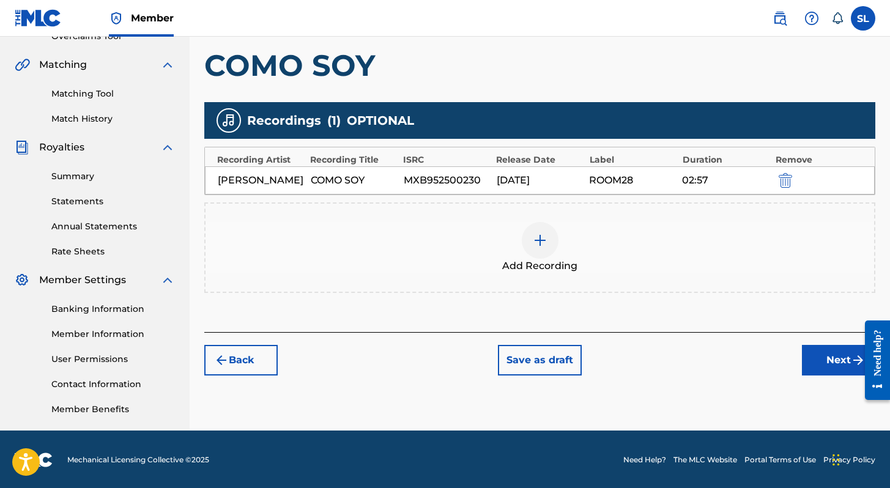
scroll to position [270, 0]
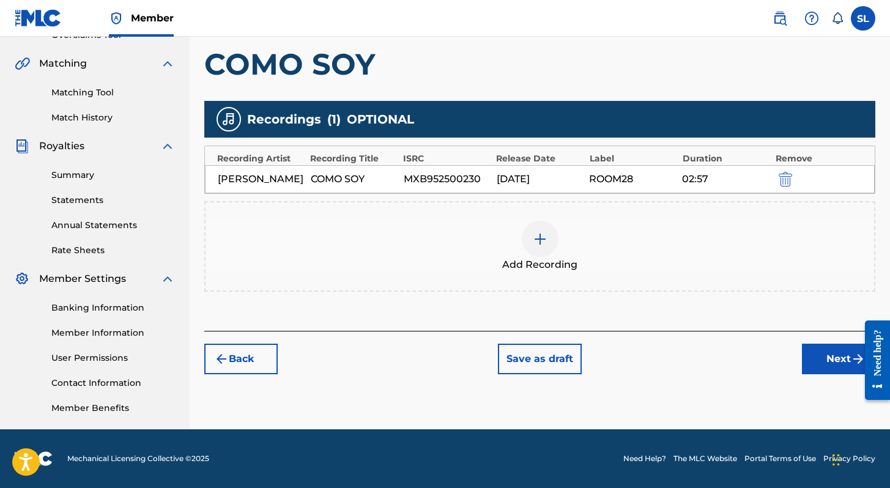
click at [839, 355] on button "Next" at bounding box center [838, 359] width 73 height 31
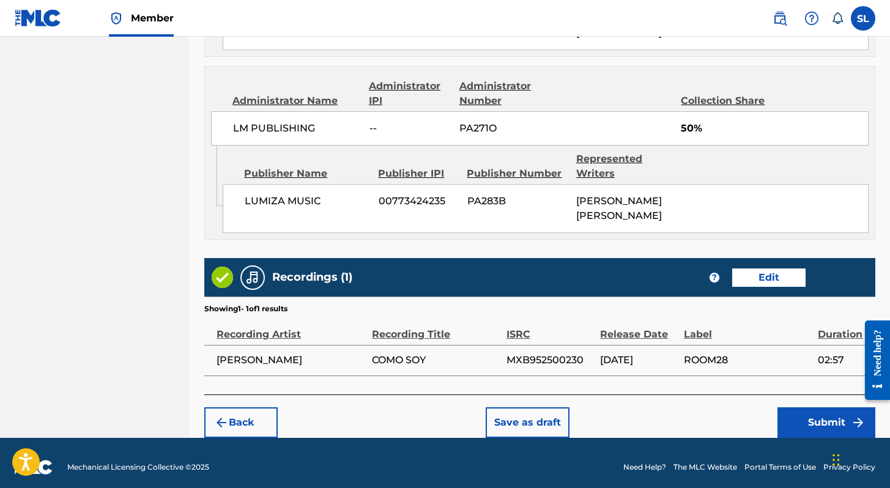
scroll to position [831, 0]
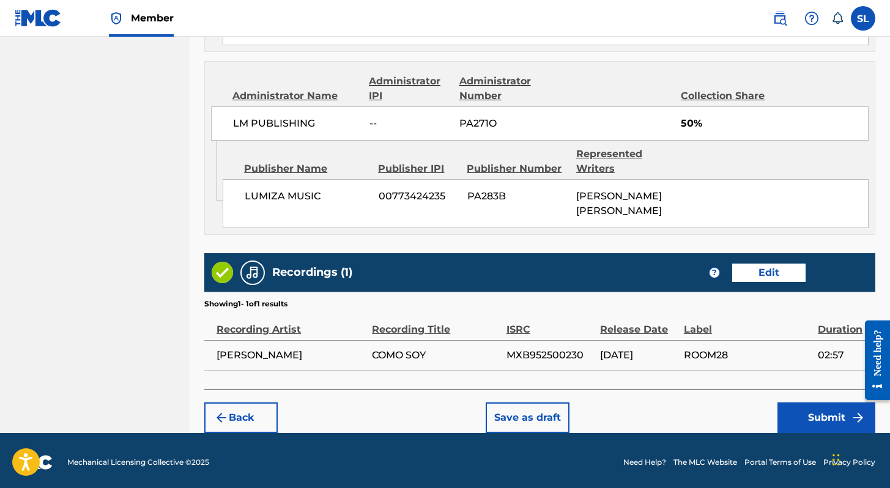
click at [838, 420] on button "Submit" at bounding box center [826, 417] width 98 height 31
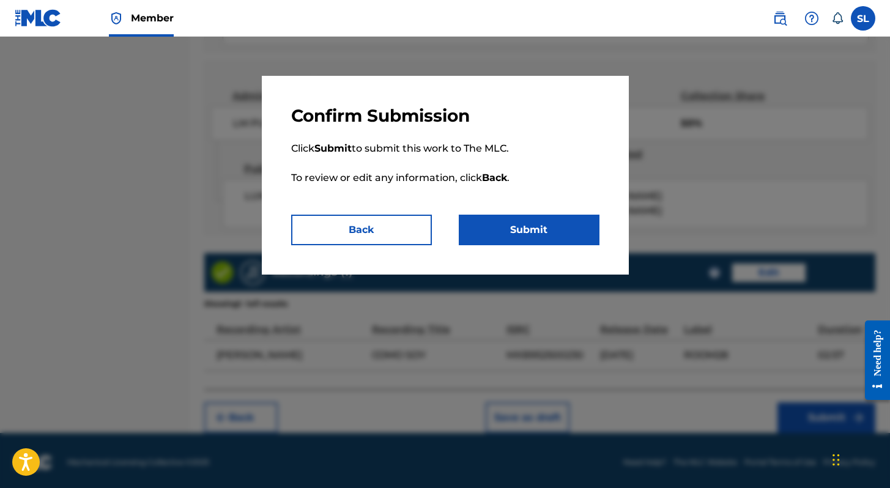
click at [563, 235] on button "Submit" at bounding box center [529, 230] width 141 height 31
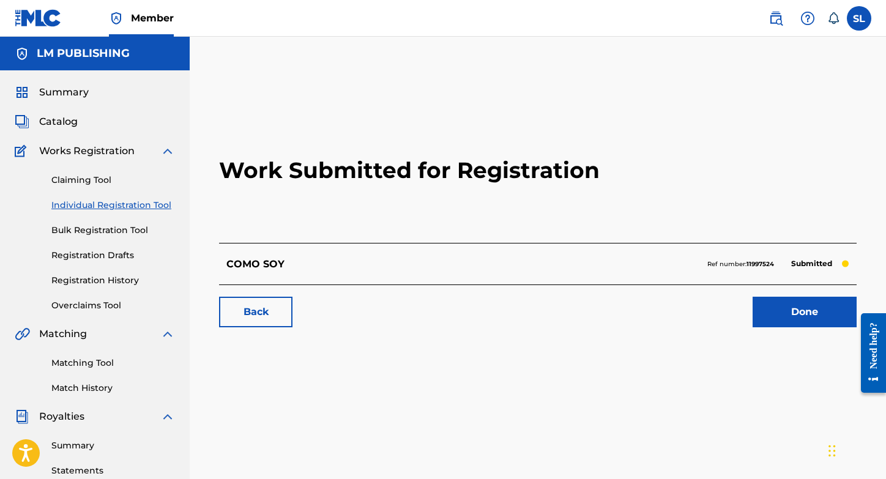
click at [120, 283] on link "Registration History" at bounding box center [113, 280] width 124 height 13
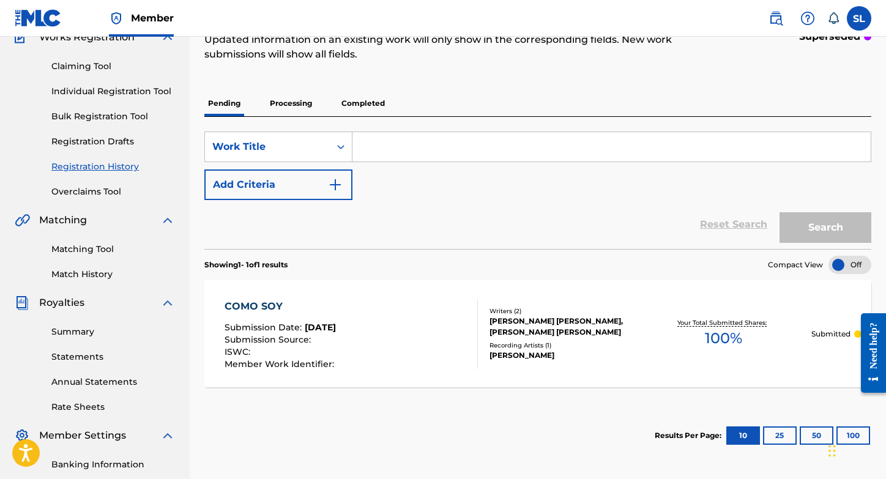
scroll to position [115, 0]
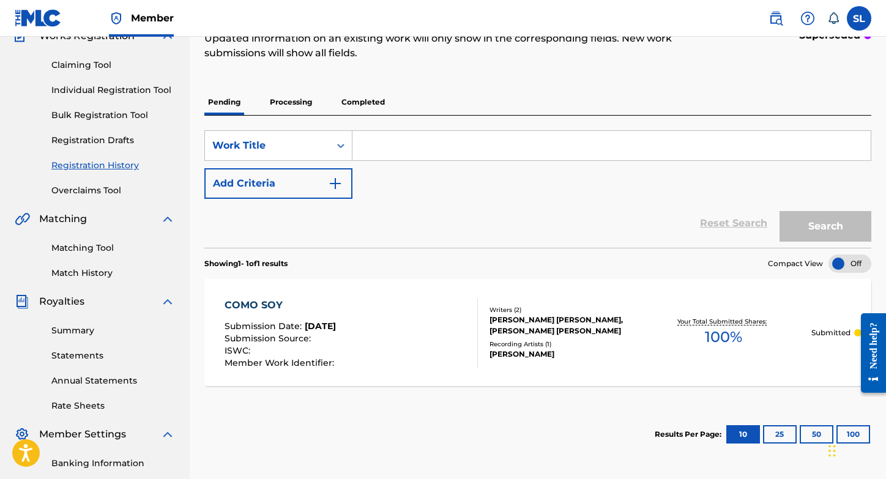
click at [110, 138] on link "Registration Drafts" at bounding box center [113, 140] width 124 height 13
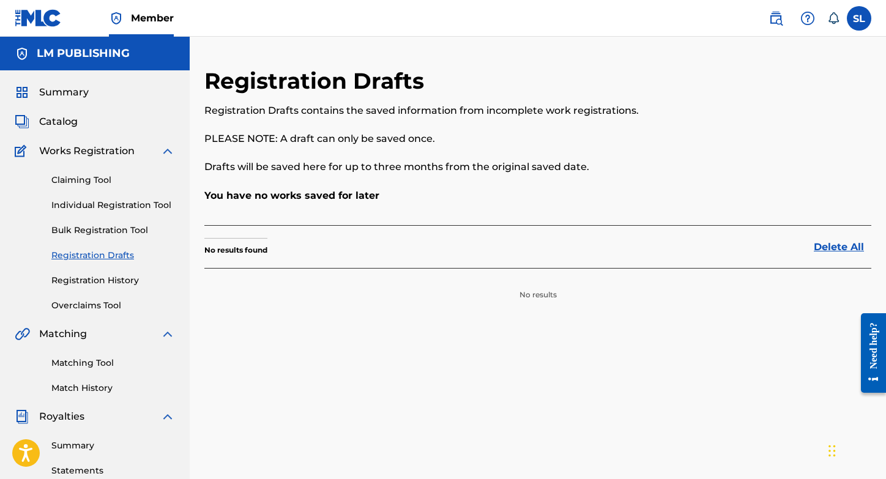
click at [102, 289] on div "Claiming Tool Individual Registration Tool Bulk Registration Tool Registration …" at bounding box center [95, 235] width 160 height 154
click at [102, 280] on link "Registration History" at bounding box center [113, 280] width 124 height 13
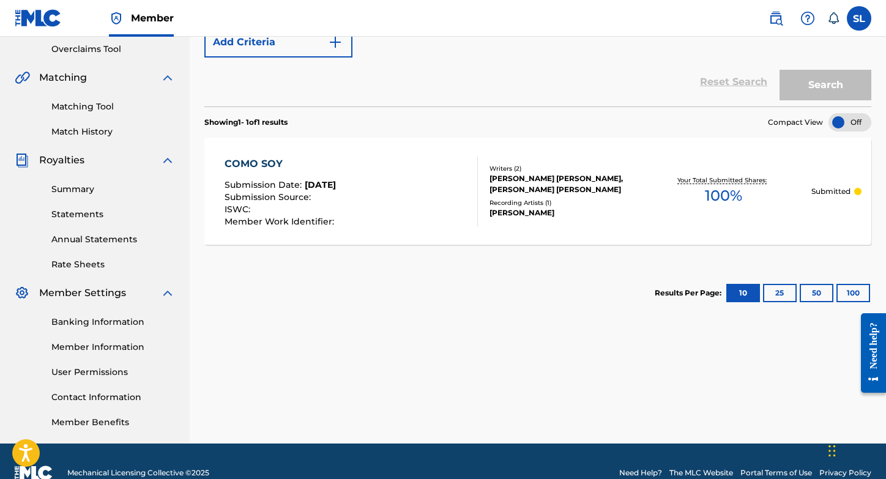
scroll to position [279, 0]
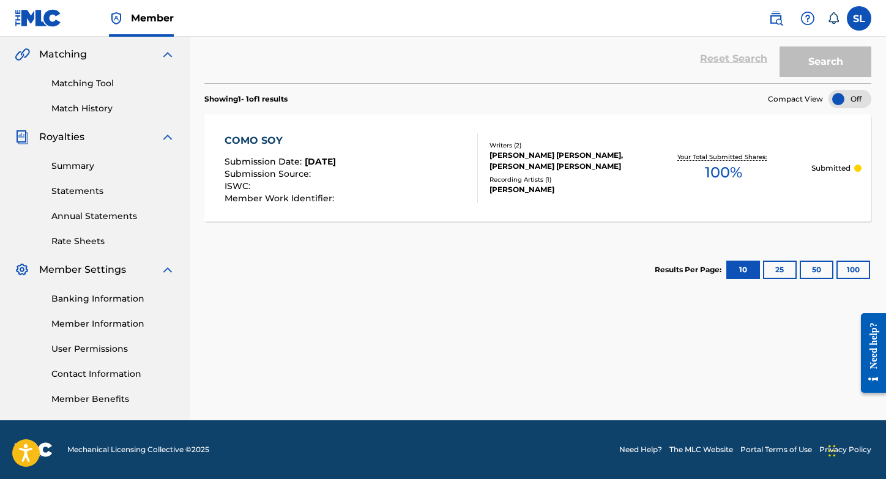
click at [777, 270] on button "25" at bounding box center [780, 270] width 34 height 18
click at [742, 277] on button "10" at bounding box center [743, 270] width 34 height 18
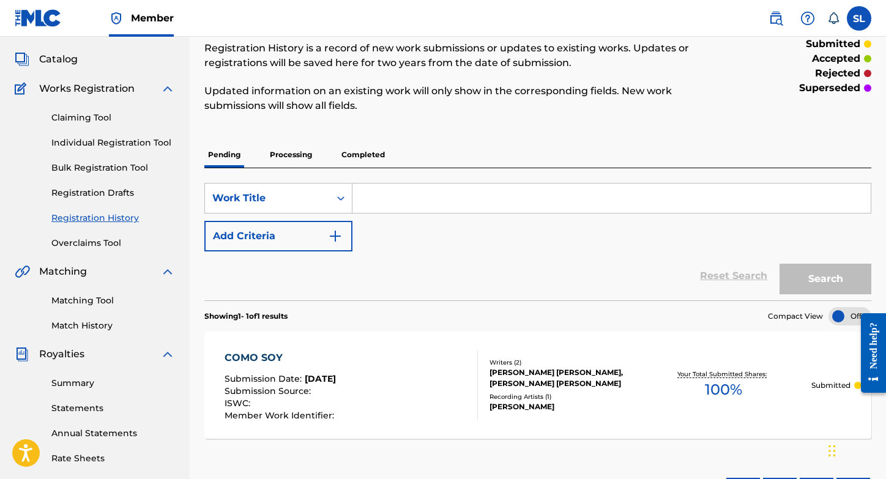
scroll to position [0, 0]
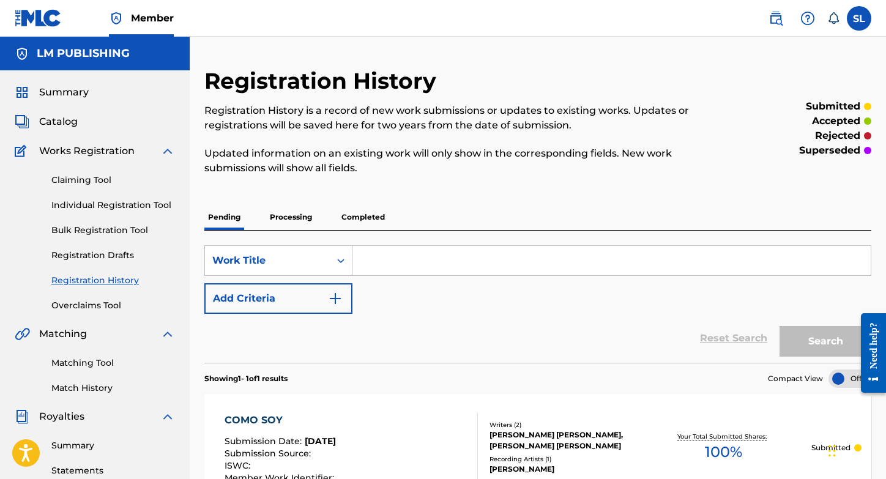
click at [108, 152] on span "Works Registration" at bounding box center [86, 151] width 95 height 15
click at [109, 198] on div "Claiming Tool Individual Registration Tool Bulk Registration Tool Registration …" at bounding box center [95, 235] width 160 height 154
click at [283, 218] on p "Processing" at bounding box center [291, 217] width 50 height 26
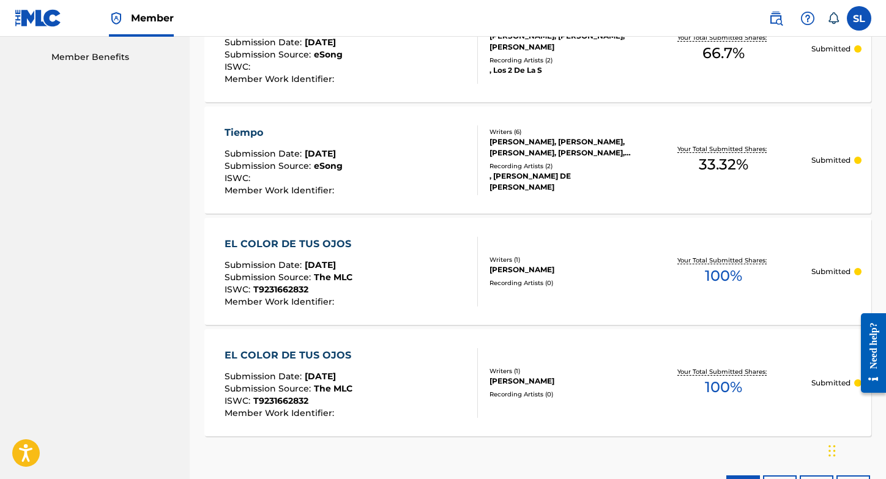
scroll to position [568, 0]
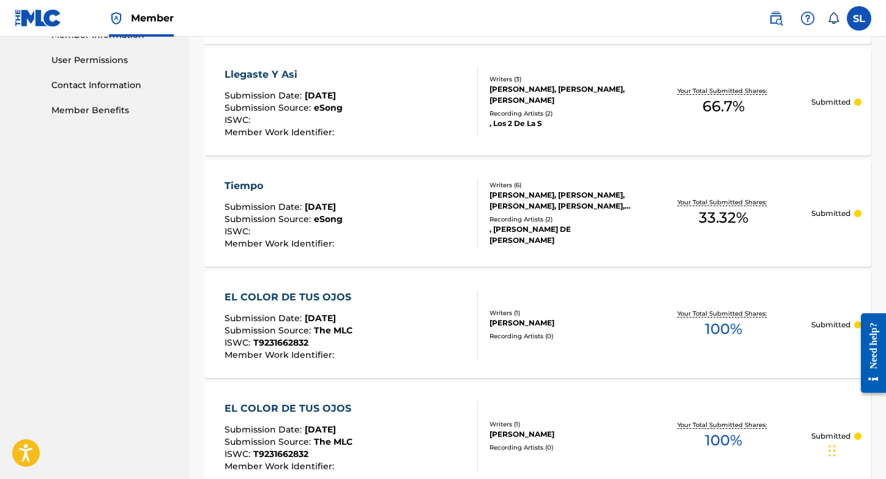
click at [324, 293] on div "EL COLOR DE TUS OJOS" at bounding box center [290, 297] width 133 height 15
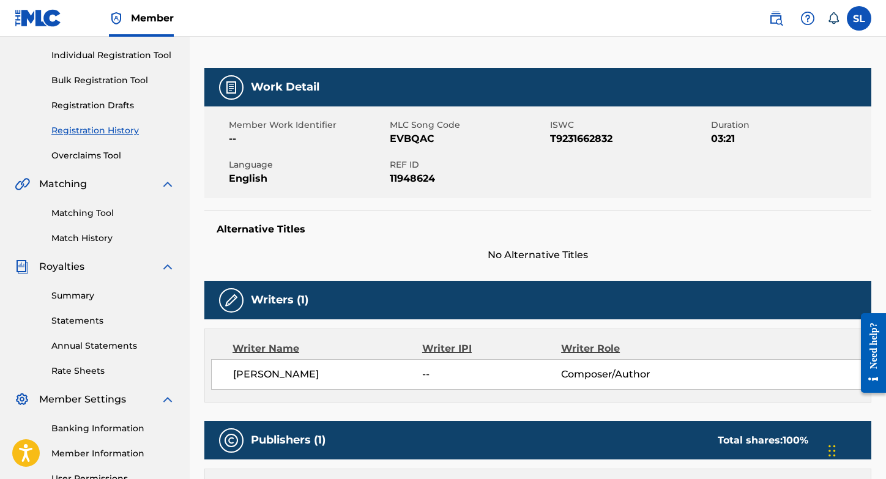
scroll to position [157, 0]
